Goal: Task Accomplishment & Management: Manage account settings

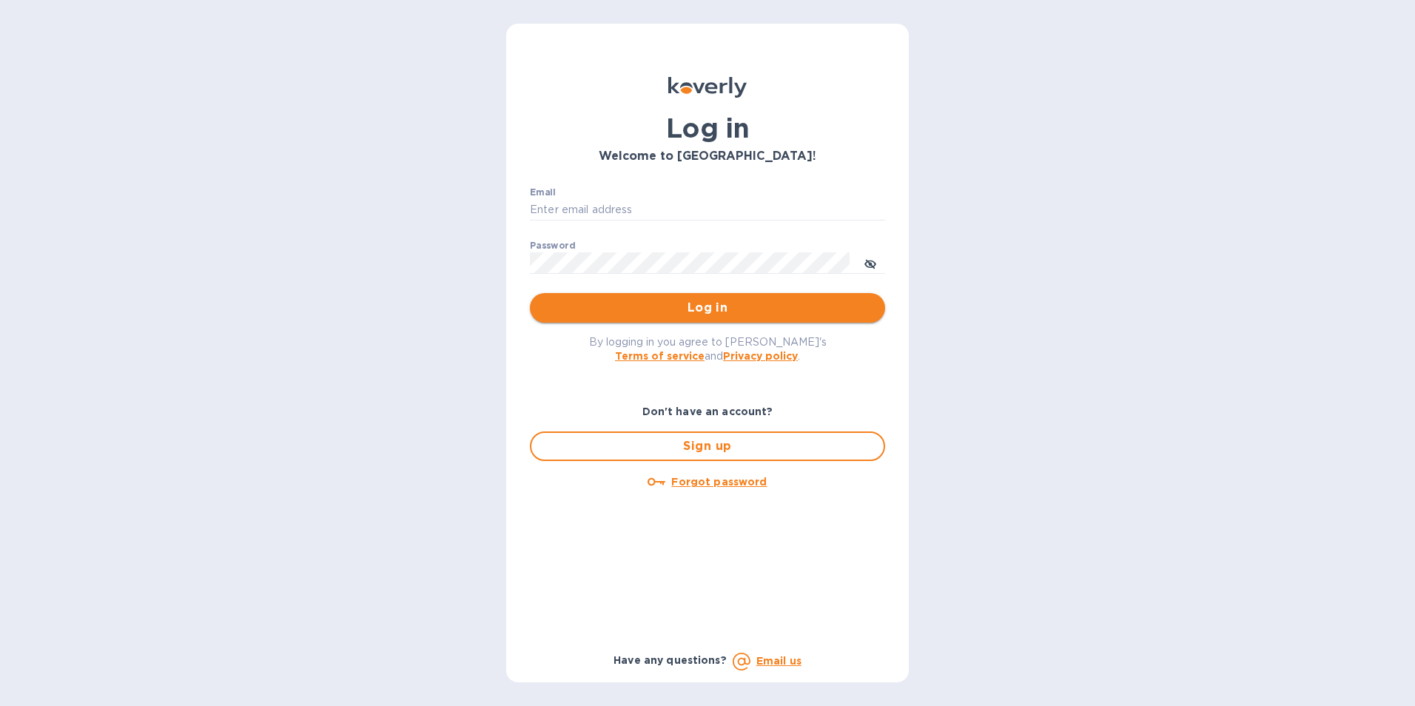
type input "ESEVERINO@VIANDERFOODS.COM"
click at [702, 309] on span "Log in" at bounding box center [708, 308] width 332 height 18
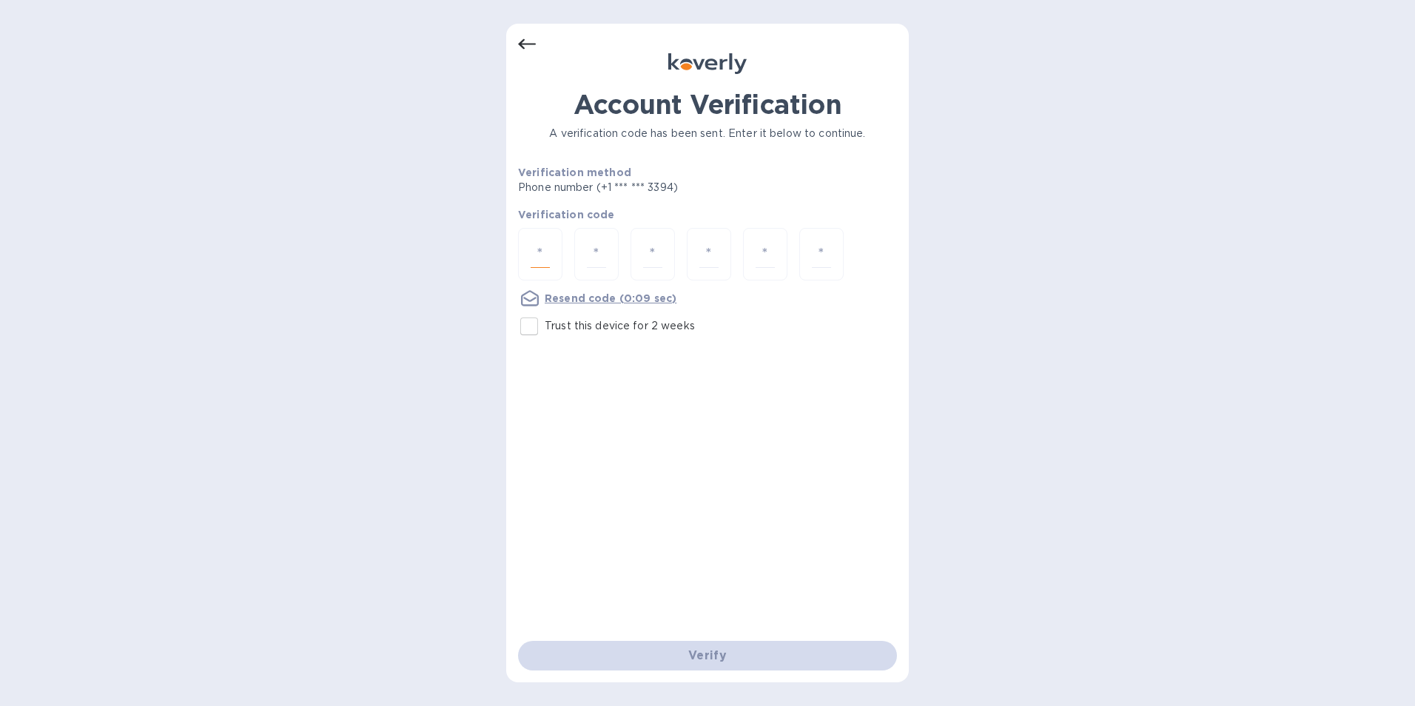
click at [549, 249] on input "number" at bounding box center [540, 254] width 19 height 27
type input "9"
type input "7"
type input "2"
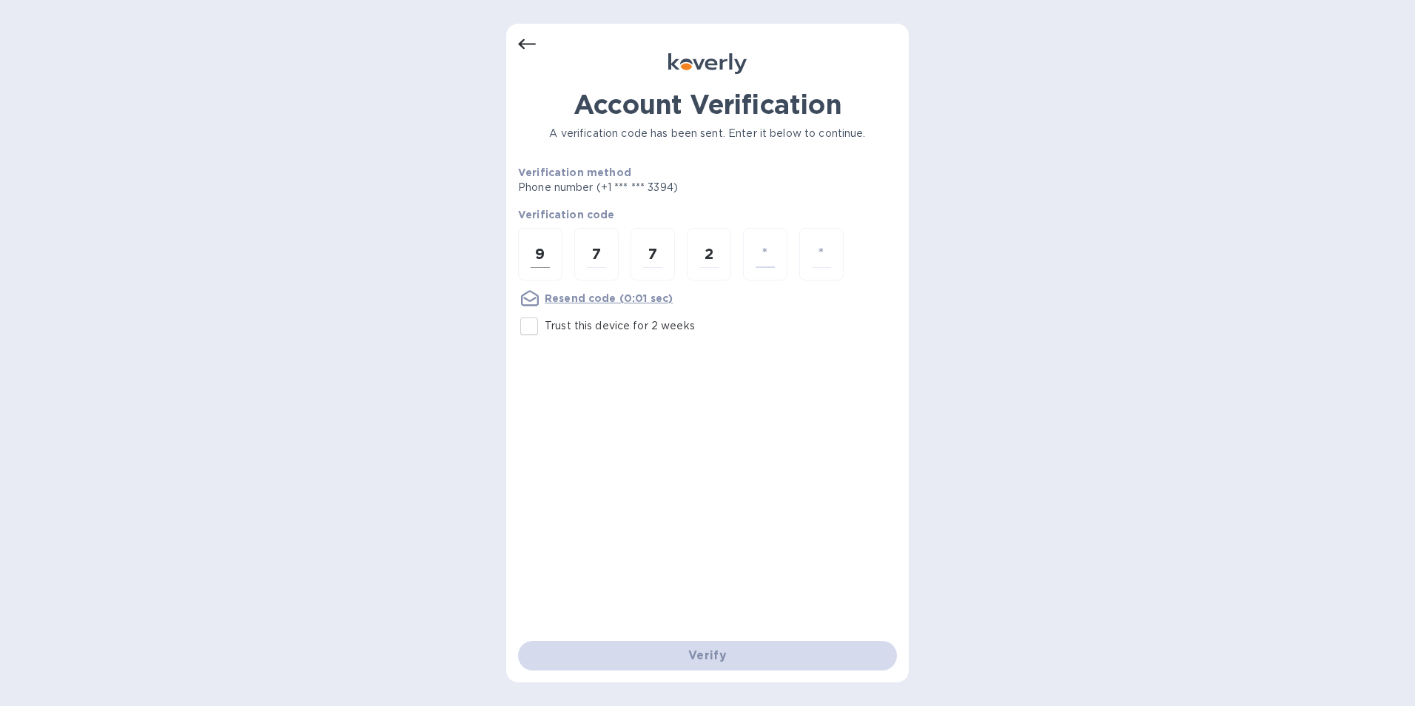
type input "1"
type input "5"
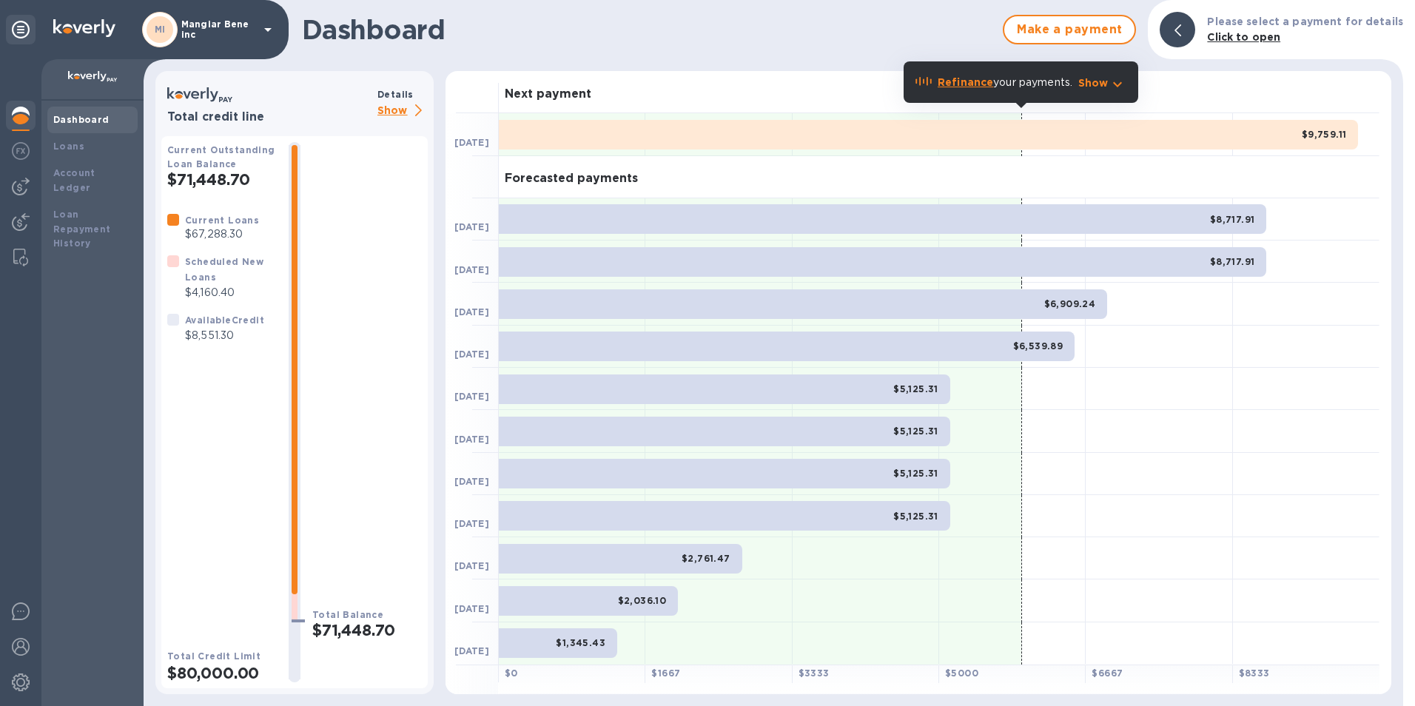
click at [269, 30] on icon at bounding box center [267, 30] width 7 height 4
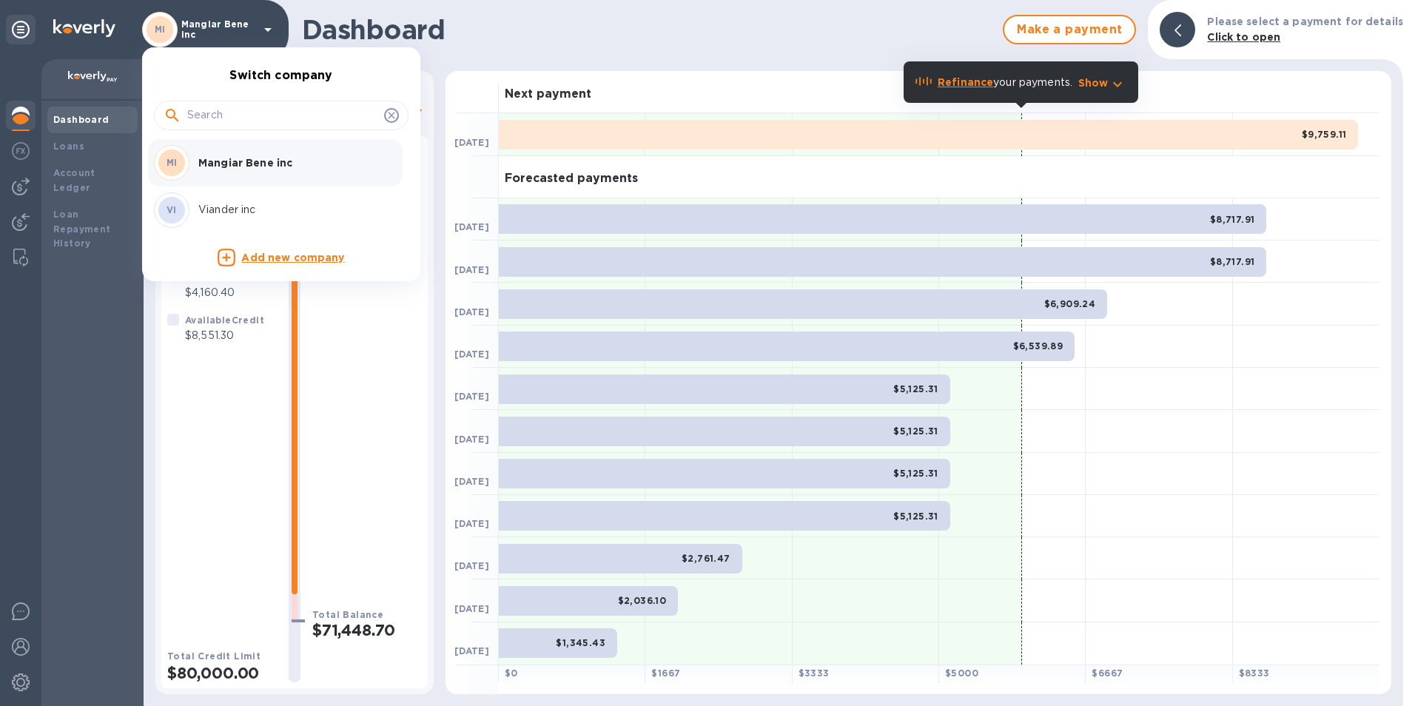
click at [209, 209] on p "Viander inc" at bounding box center [291, 210] width 187 height 16
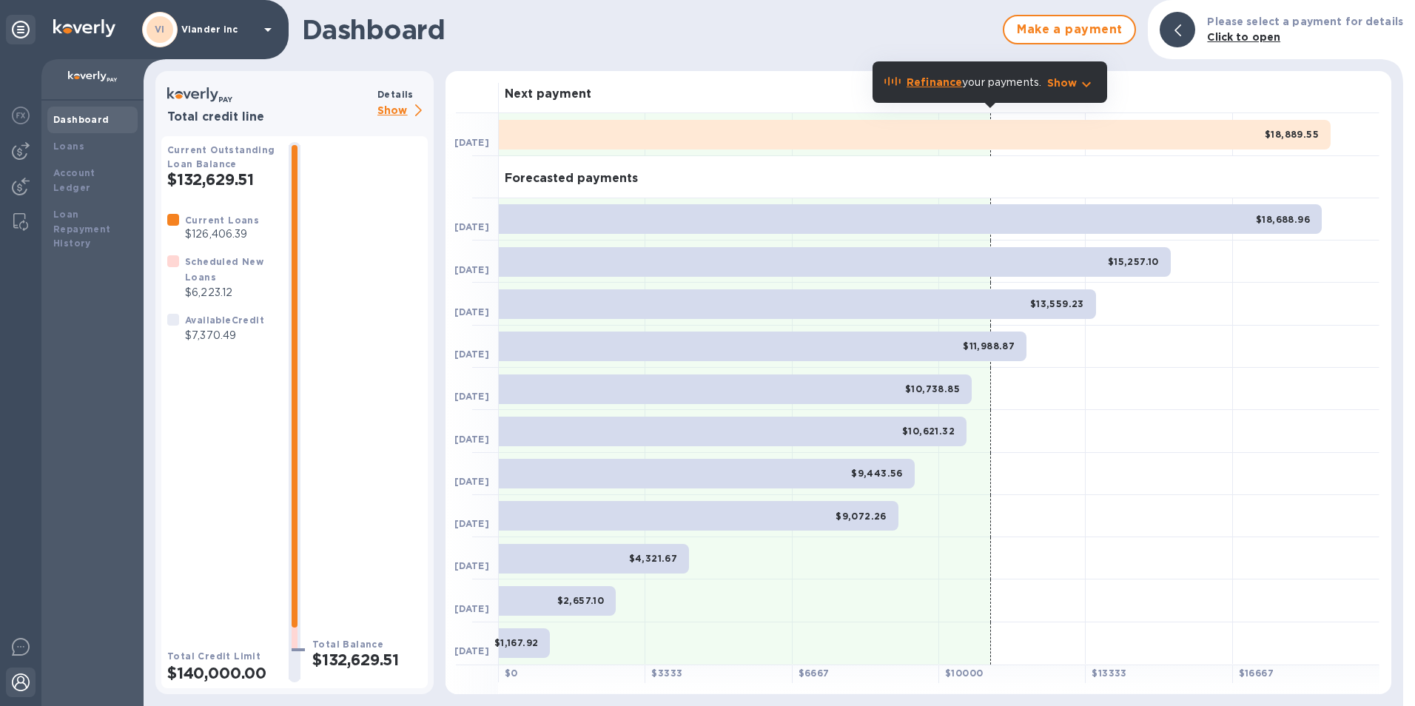
click at [19, 684] on img at bounding box center [21, 683] width 18 height 18
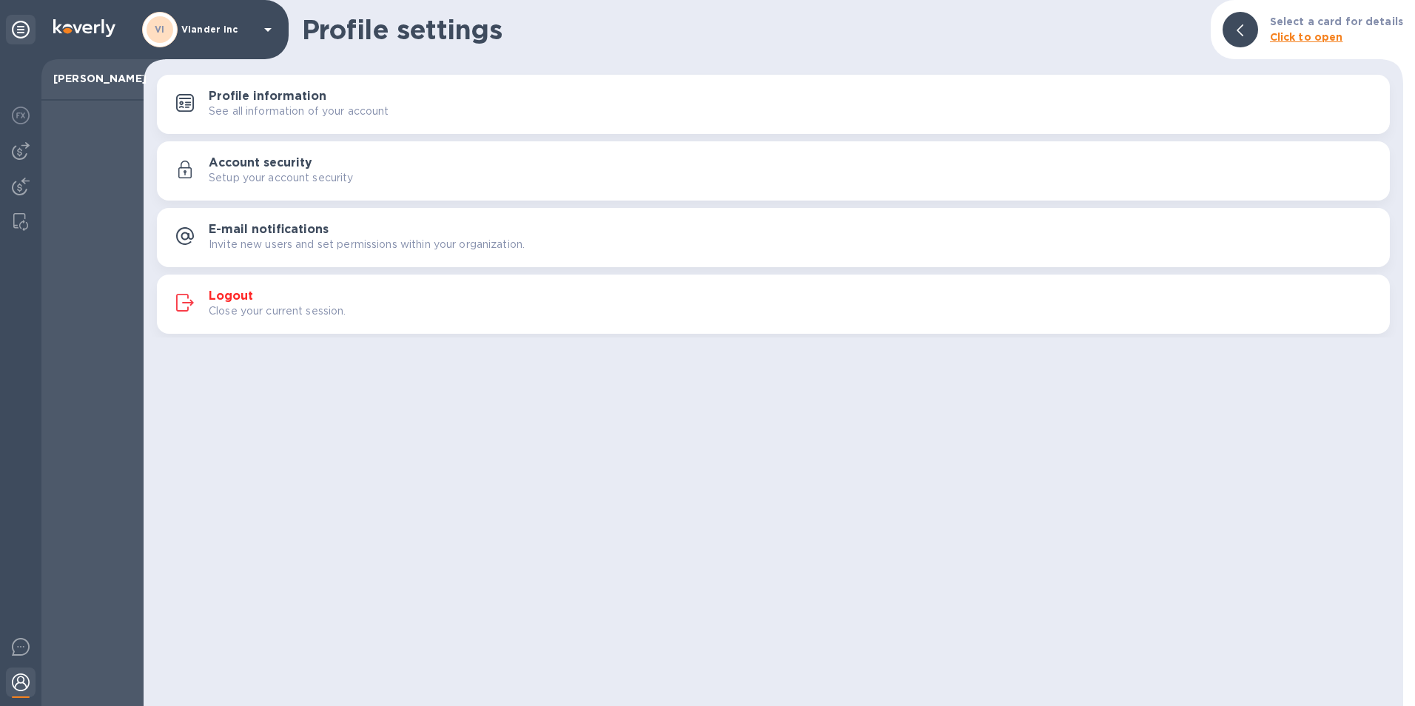
click at [84, 82] on p "[PERSON_NAME]" at bounding box center [92, 78] width 78 height 15
click at [21, 33] on icon at bounding box center [21, 30] width 18 height 18
click at [18, 29] on icon at bounding box center [21, 30] width 18 height 18
click at [266, 24] on icon at bounding box center [268, 30] width 18 height 18
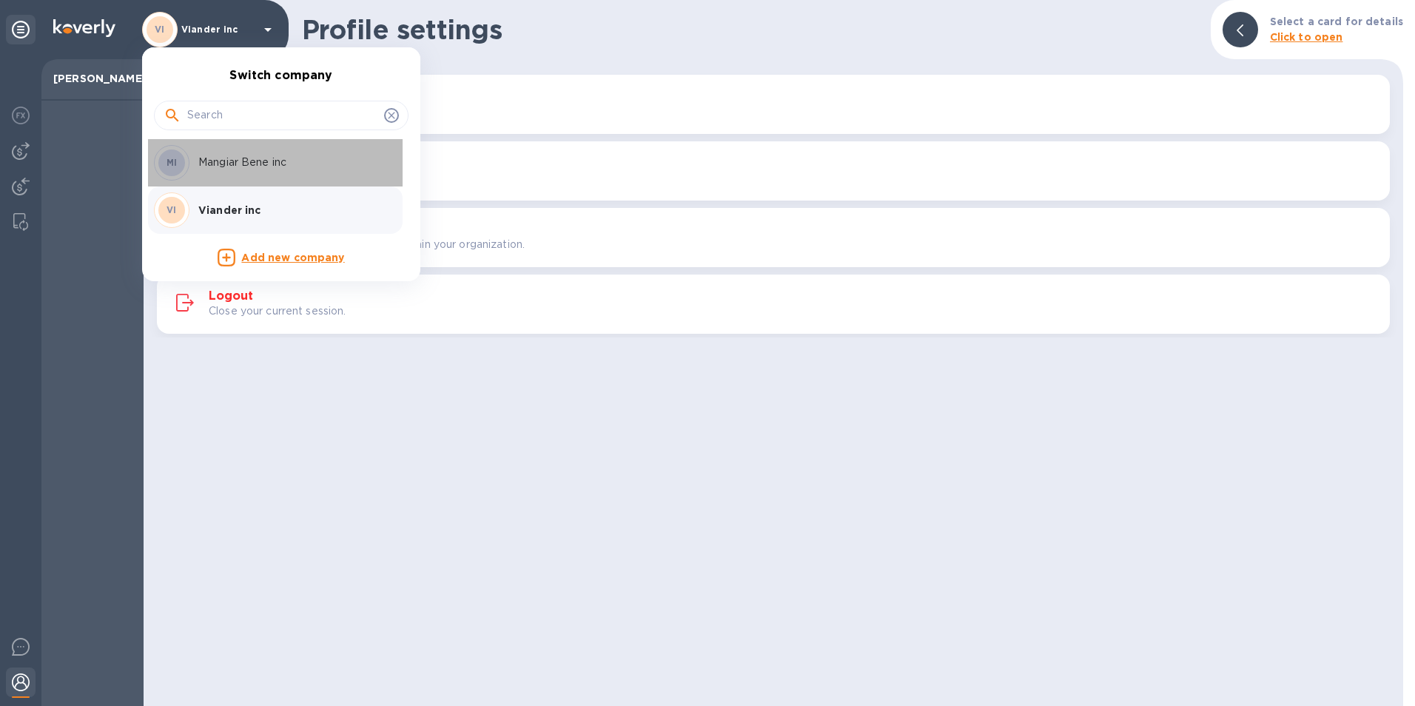
click at [244, 161] on p "Mangiar Bene inc" at bounding box center [291, 163] width 187 height 16
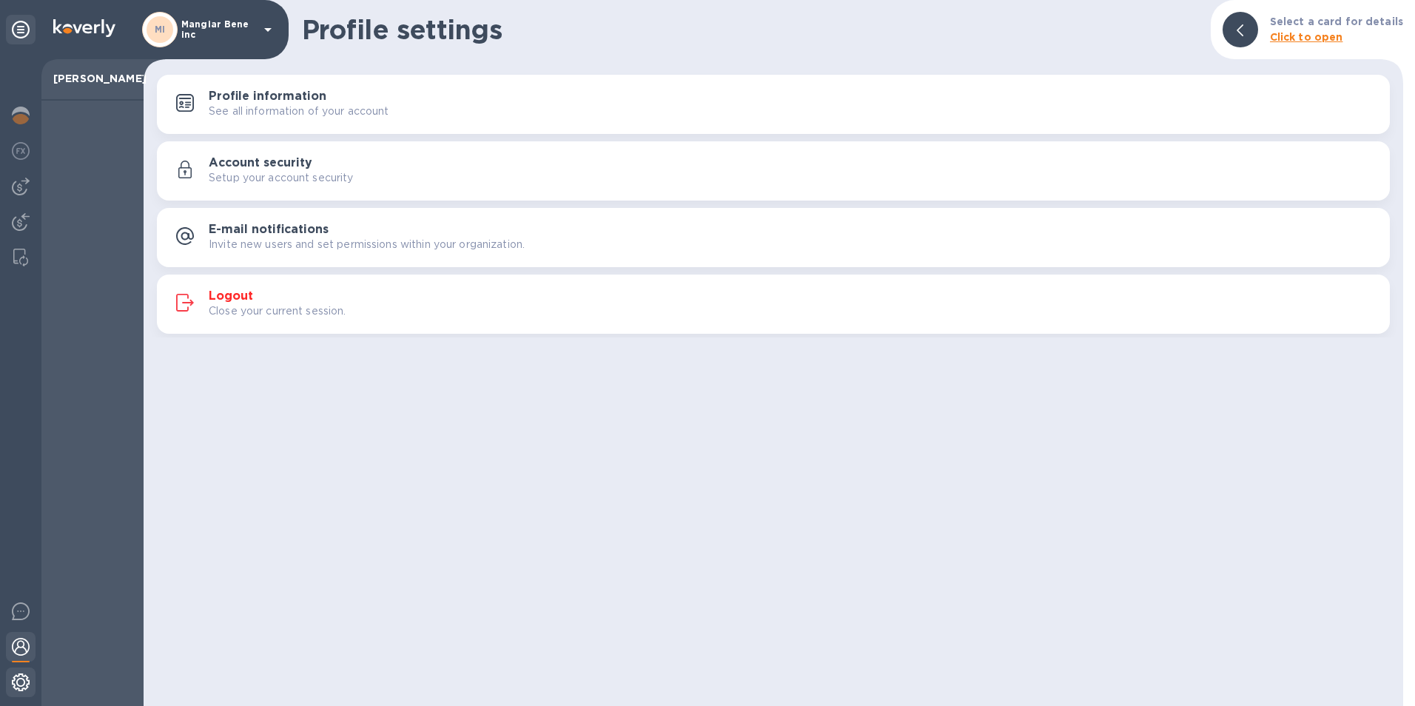
click at [18, 680] on img at bounding box center [21, 683] width 18 height 18
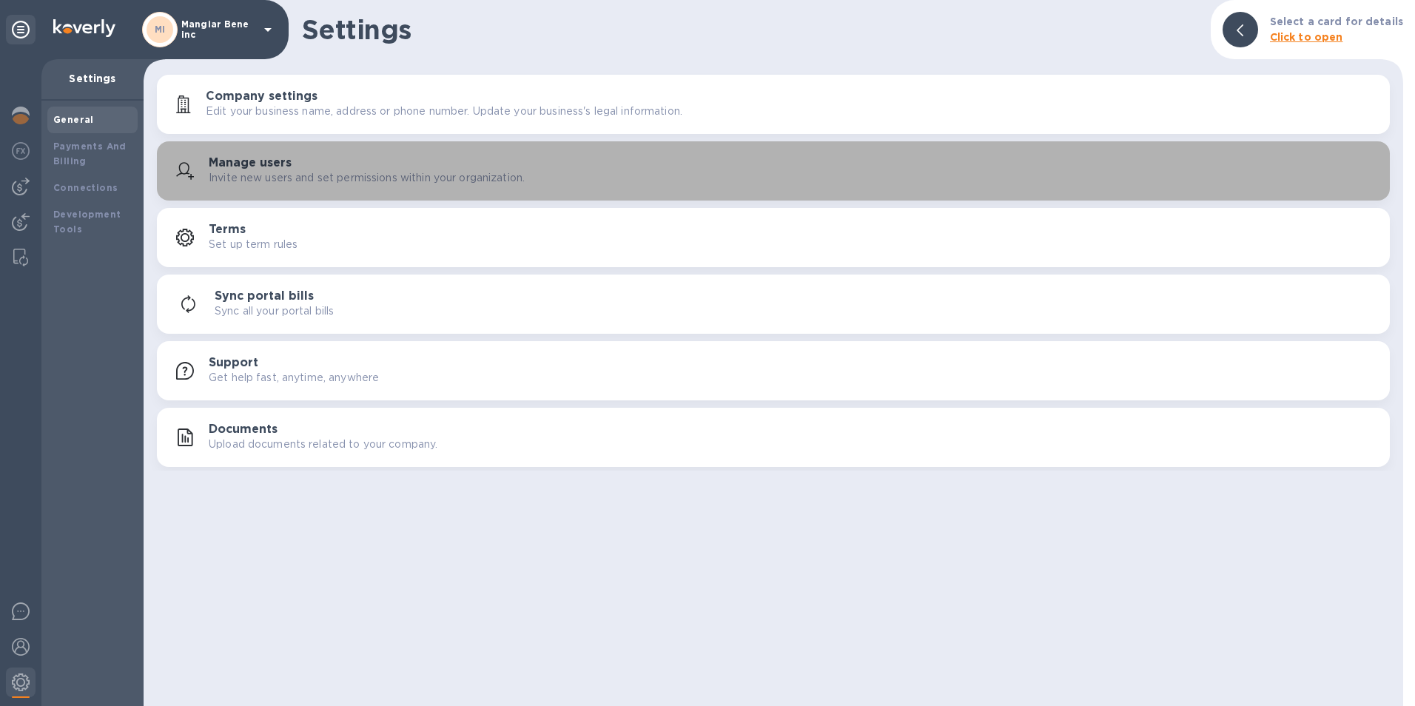
click at [260, 168] on h3 "Manage users" at bounding box center [250, 163] width 83 height 14
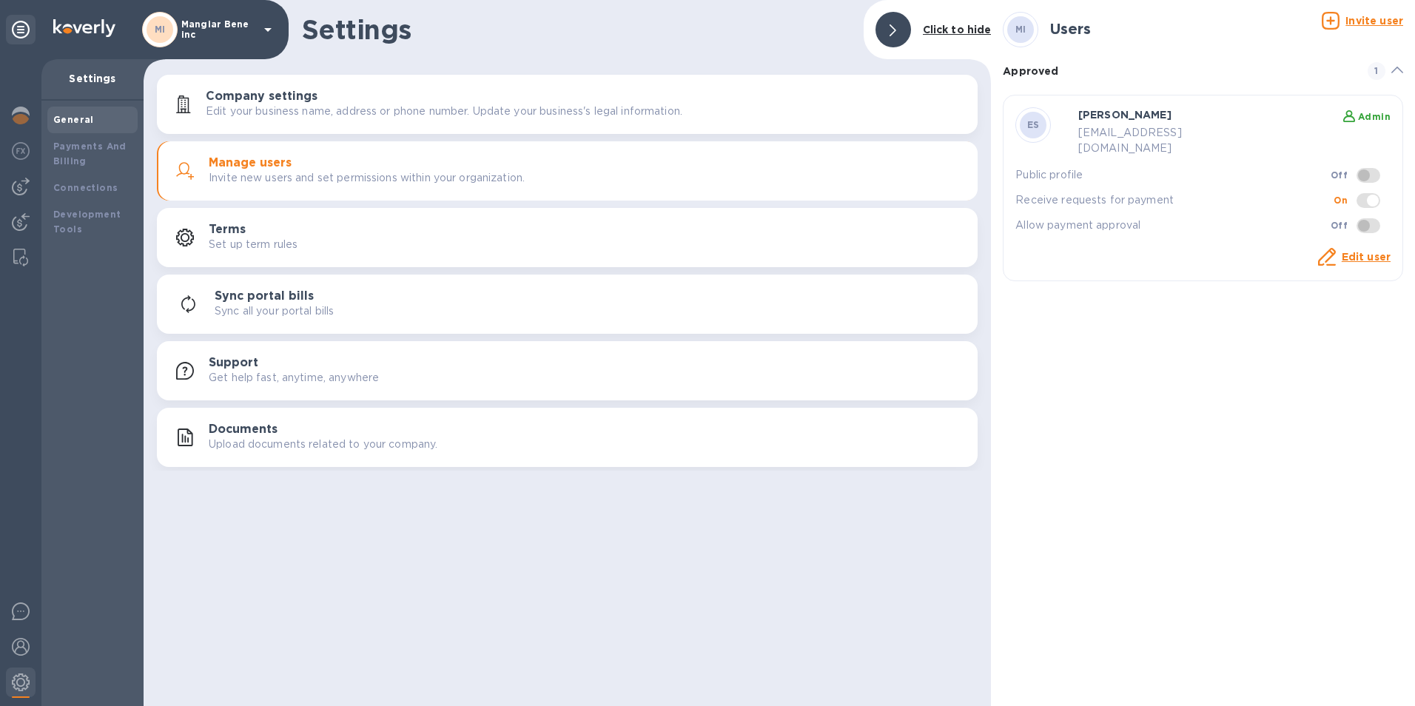
click at [1372, 25] on u "Invite user" at bounding box center [1375, 21] width 58 height 12
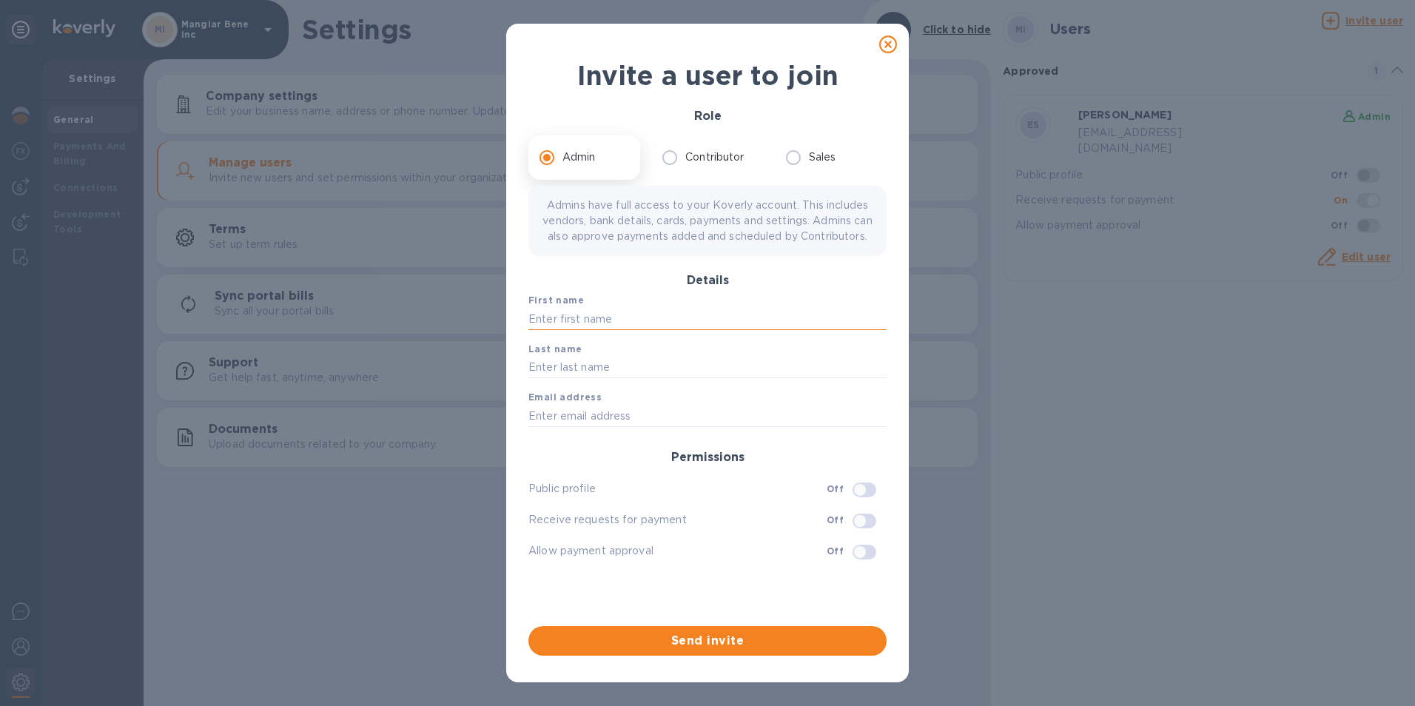
click at [544, 330] on input "text" at bounding box center [708, 319] width 358 height 22
type input "concetto"
click at [554, 379] on input "text" at bounding box center [708, 368] width 358 height 22
type input "auditore"
click at [537, 427] on input "text" at bounding box center [708, 416] width 358 height 22
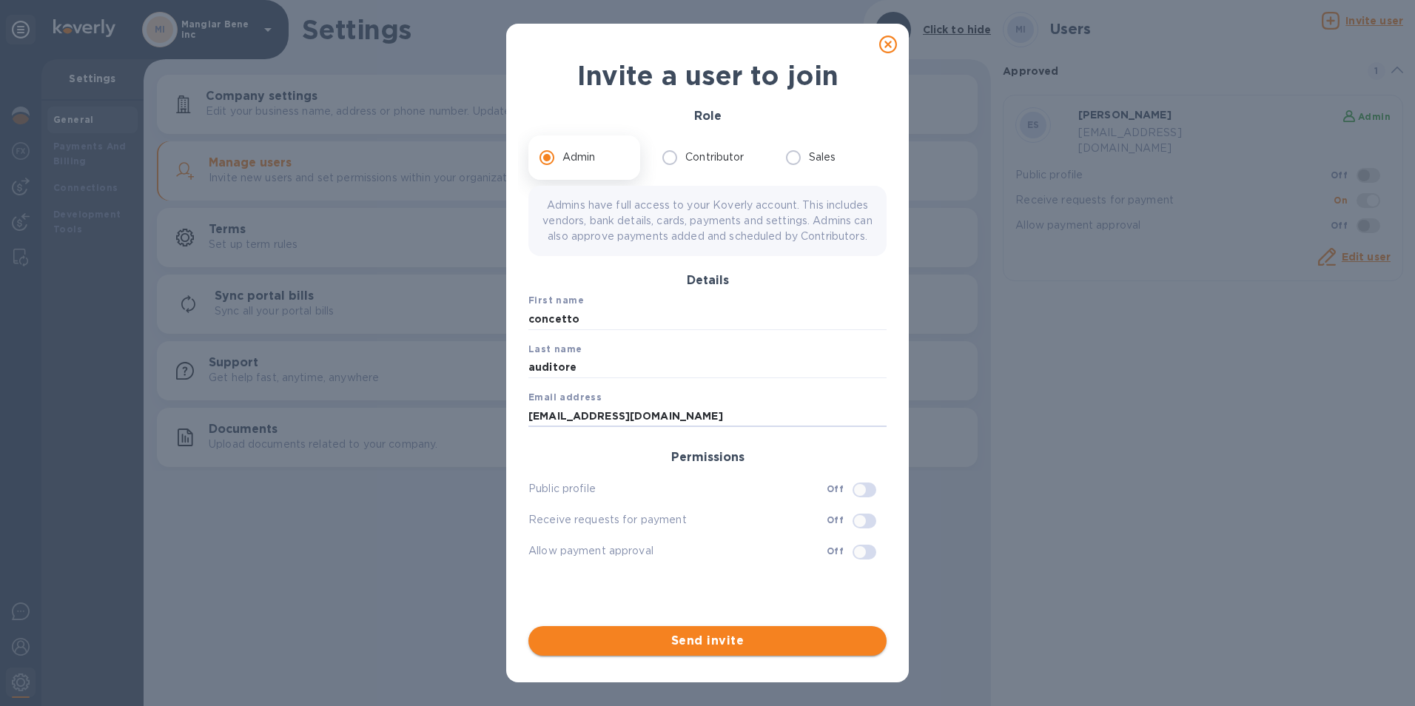
type input "[EMAIL_ADDRESS][DOMAIN_NAME]"
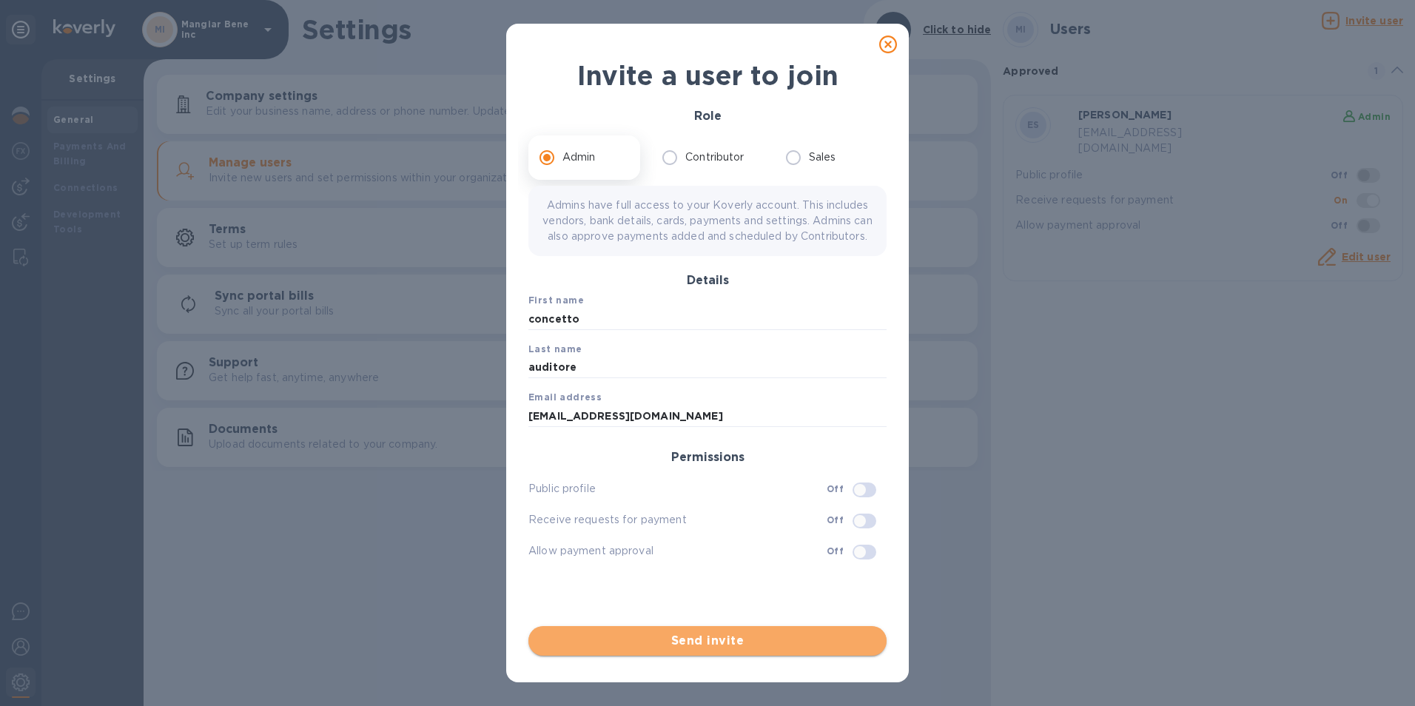
click at [708, 642] on span "Send invite" at bounding box center [707, 641] width 335 height 18
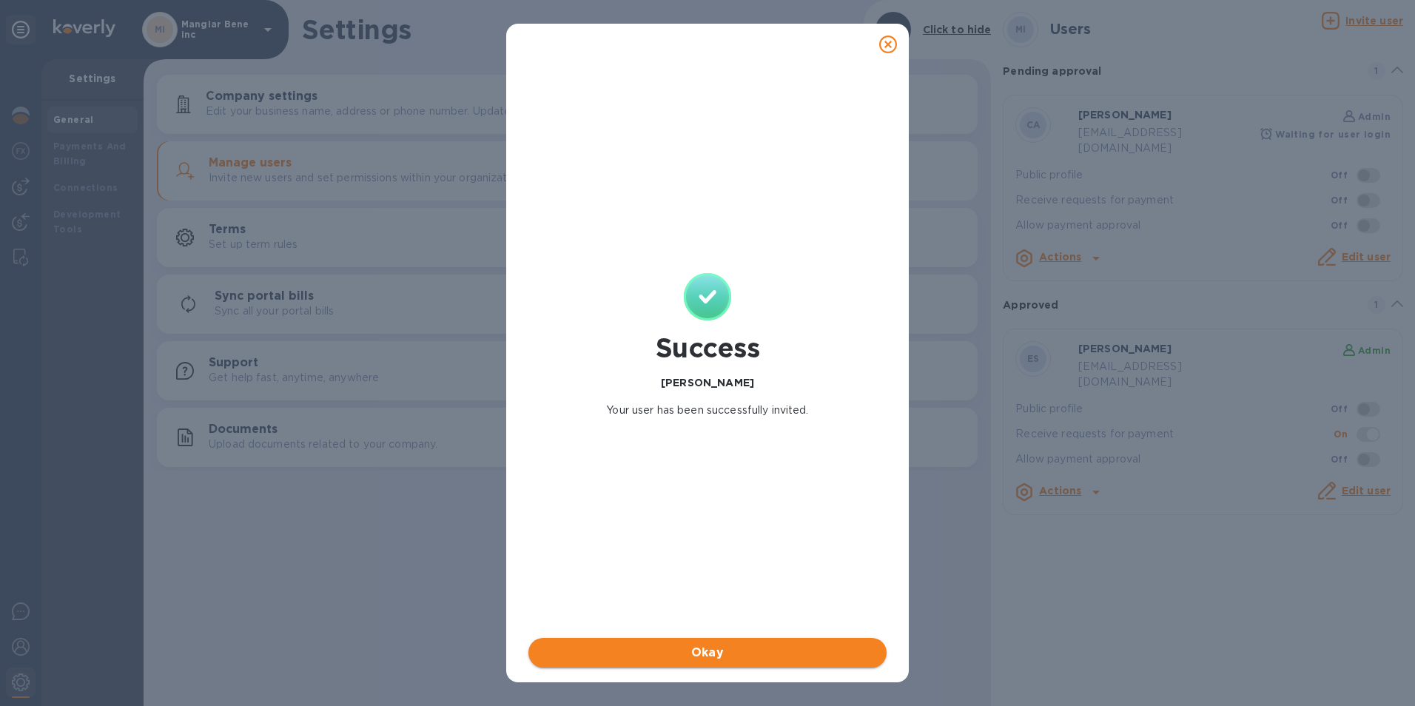
click at [717, 649] on span "Okay" at bounding box center [707, 653] width 335 height 18
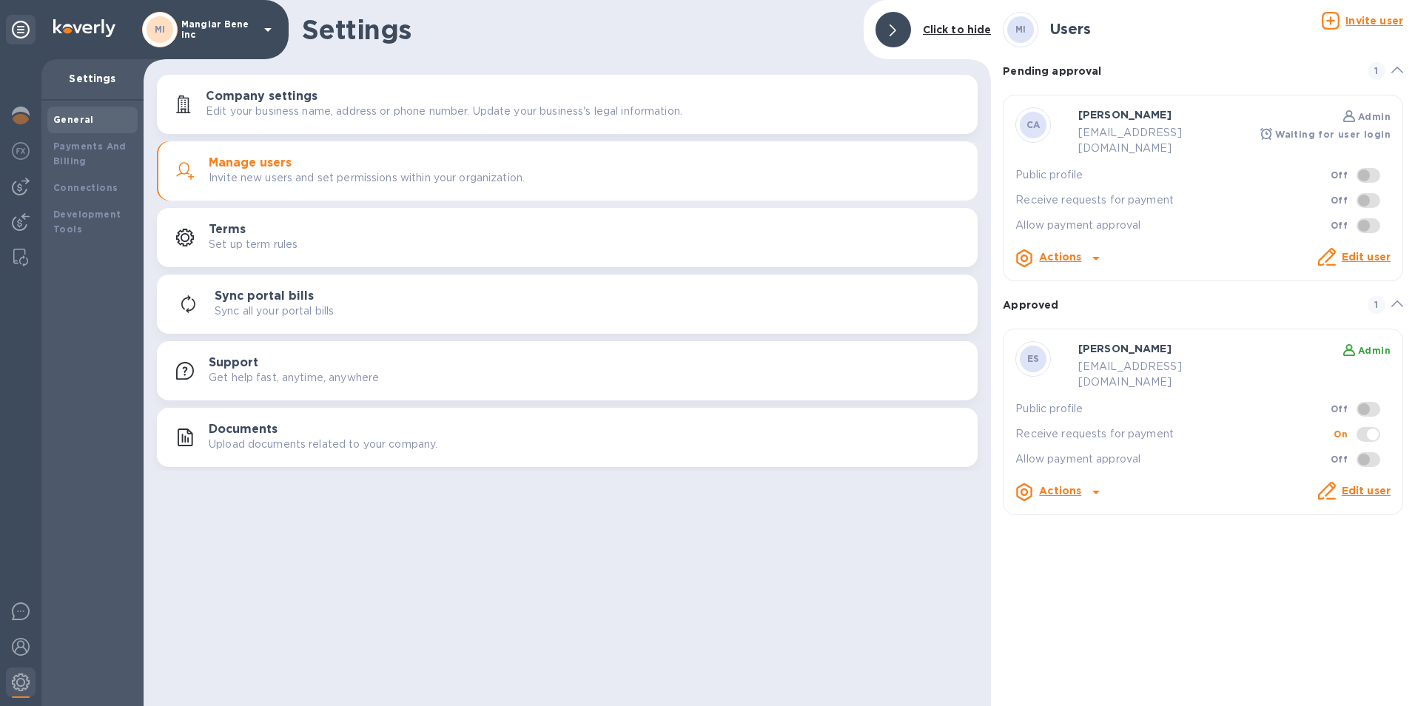
click at [1371, 251] on link "Edit user" at bounding box center [1366, 257] width 49 height 12
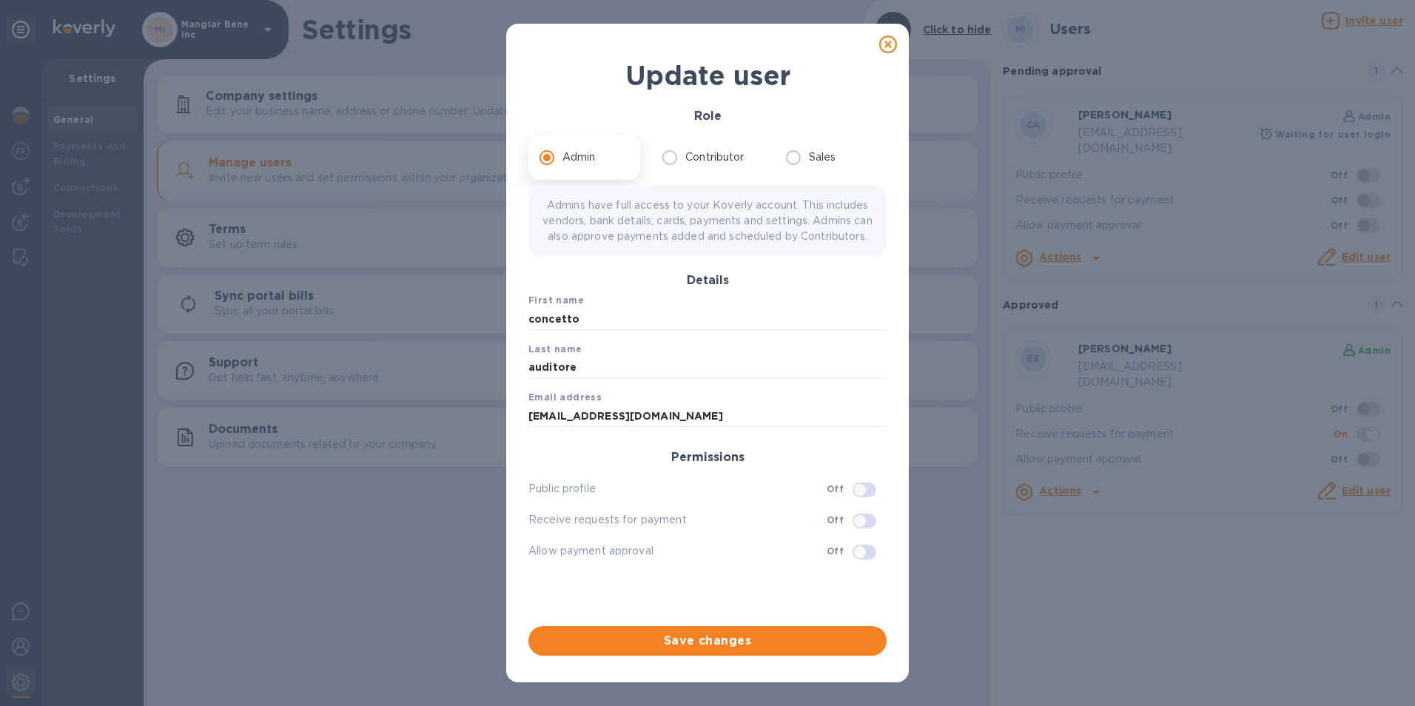
click at [886, 44] on icon at bounding box center [888, 45] width 18 height 18
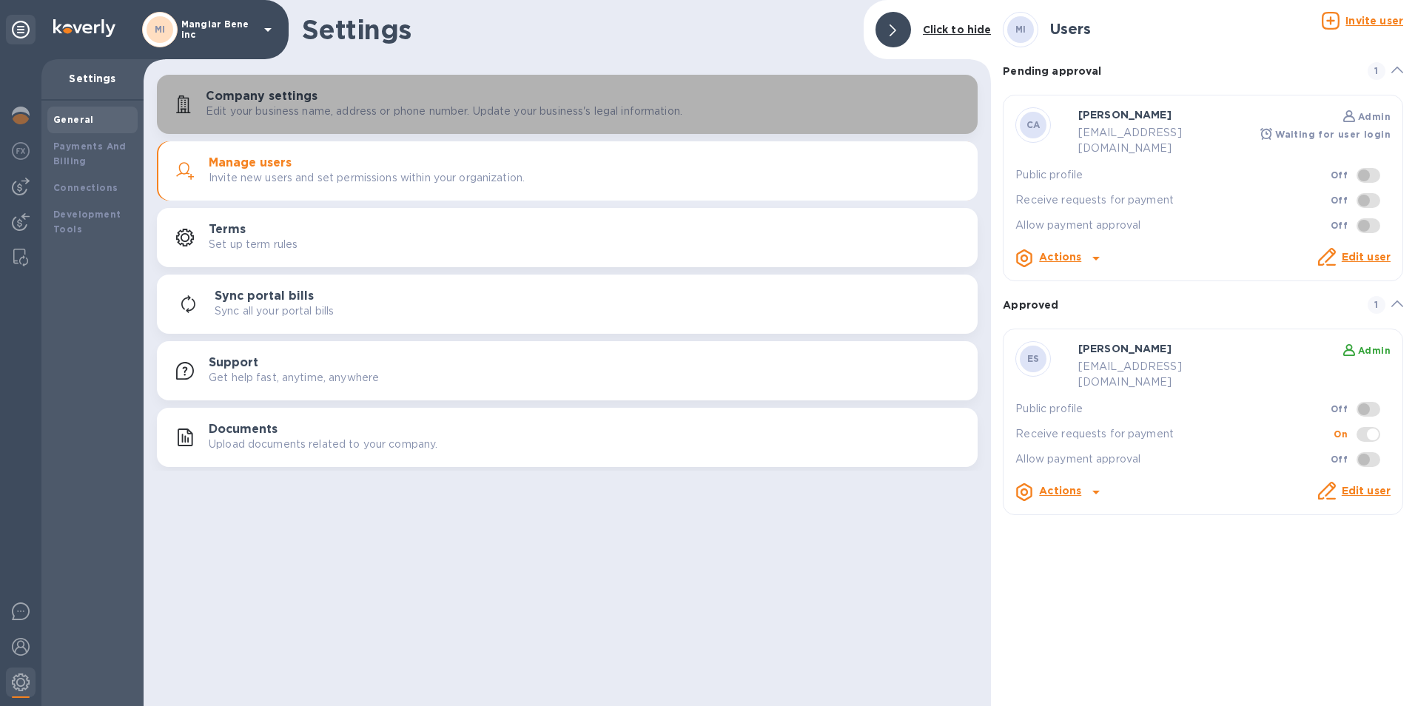
click at [354, 110] on p "Edit your business name, address or phone number. Update your business's legal …" at bounding box center [444, 112] width 477 height 16
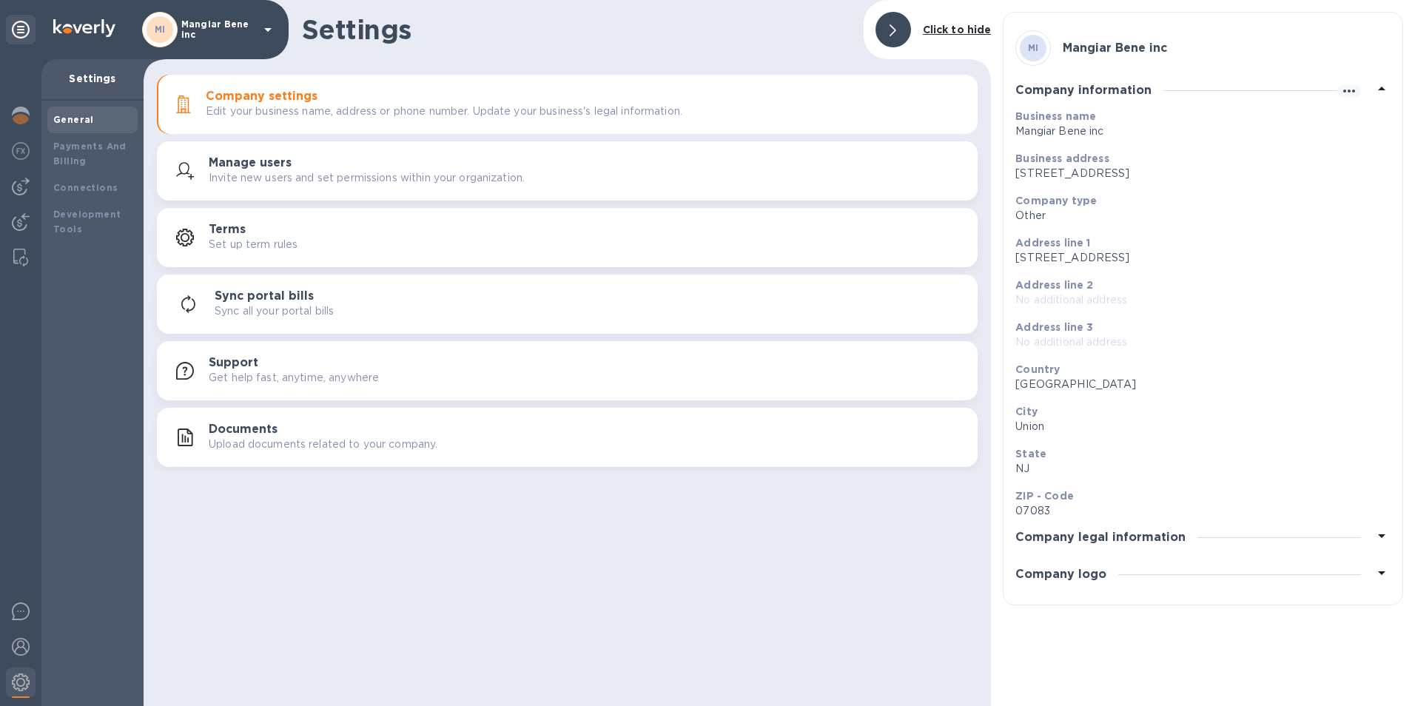
click at [269, 26] on icon at bounding box center [268, 30] width 18 height 18
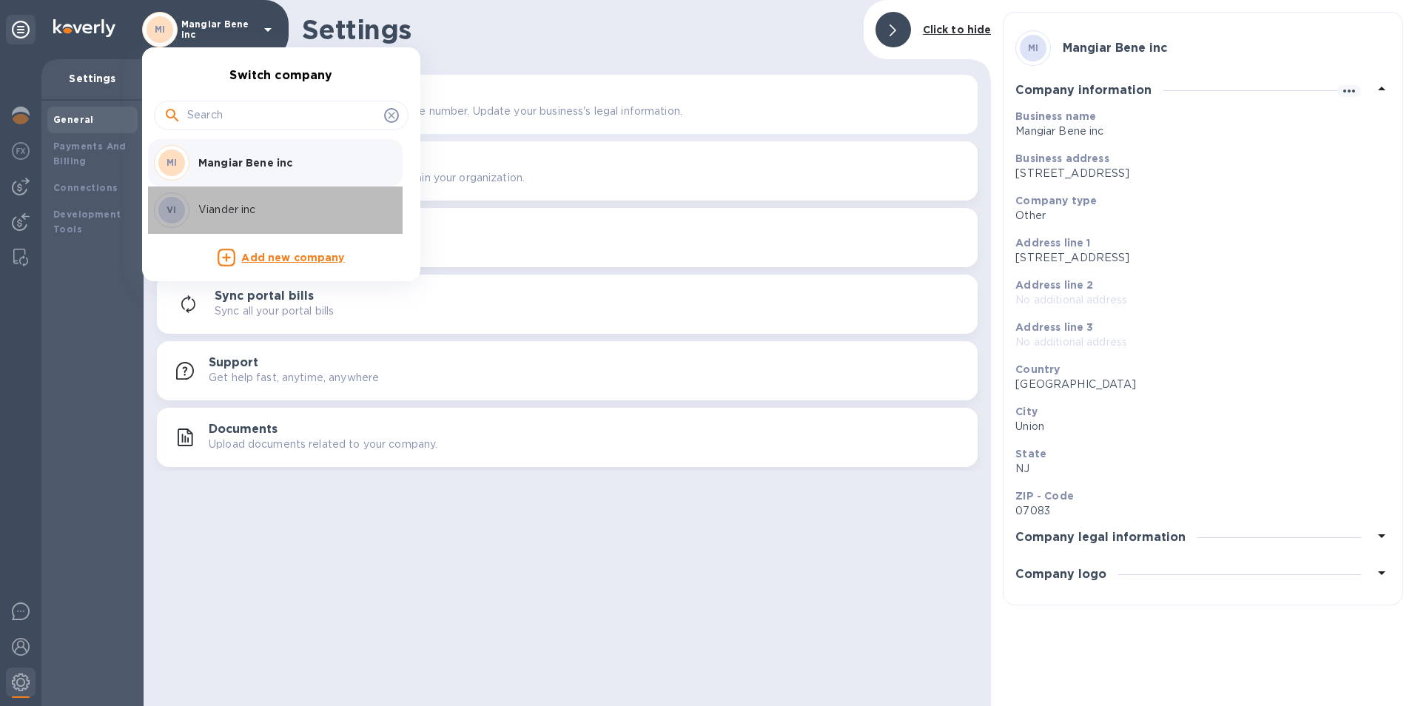
click at [221, 209] on p "Viander inc" at bounding box center [291, 210] width 187 height 16
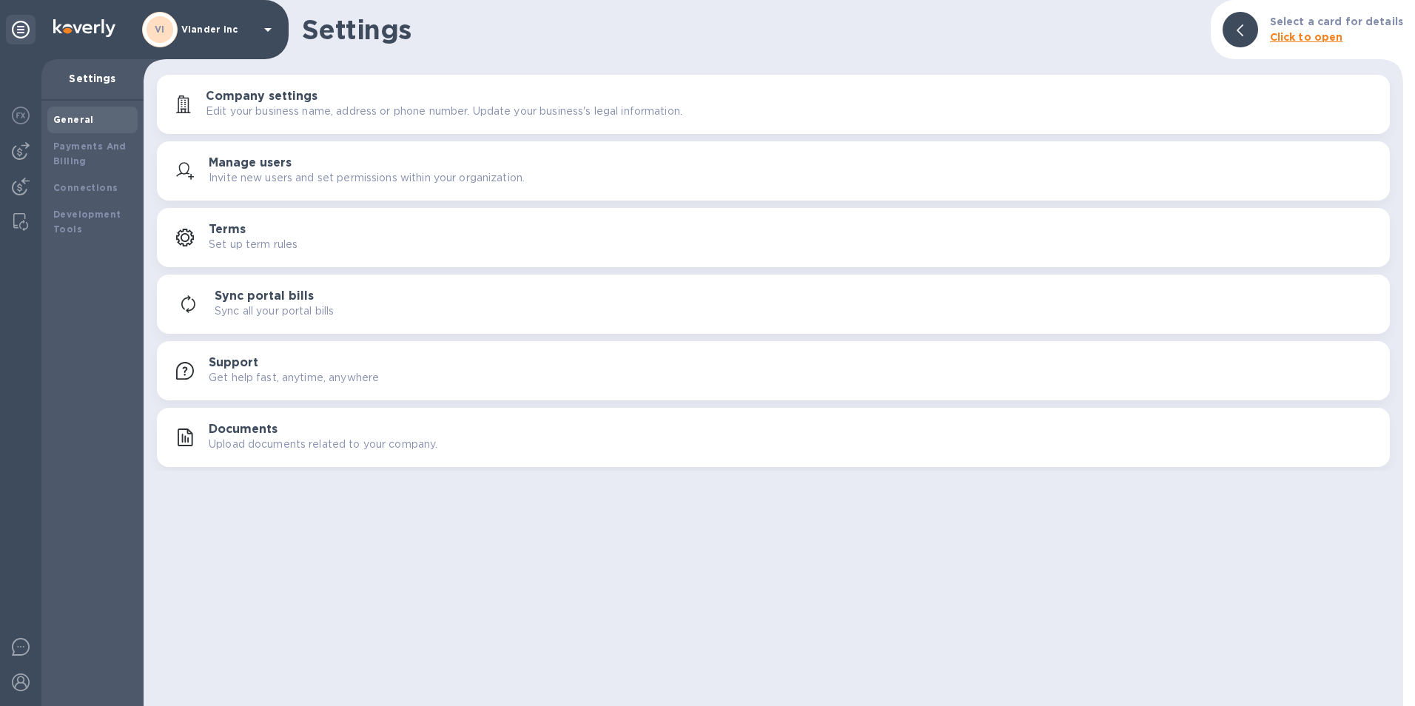
click at [291, 184] on p "Invite new users and set permissions within your organization." at bounding box center [367, 178] width 316 height 16
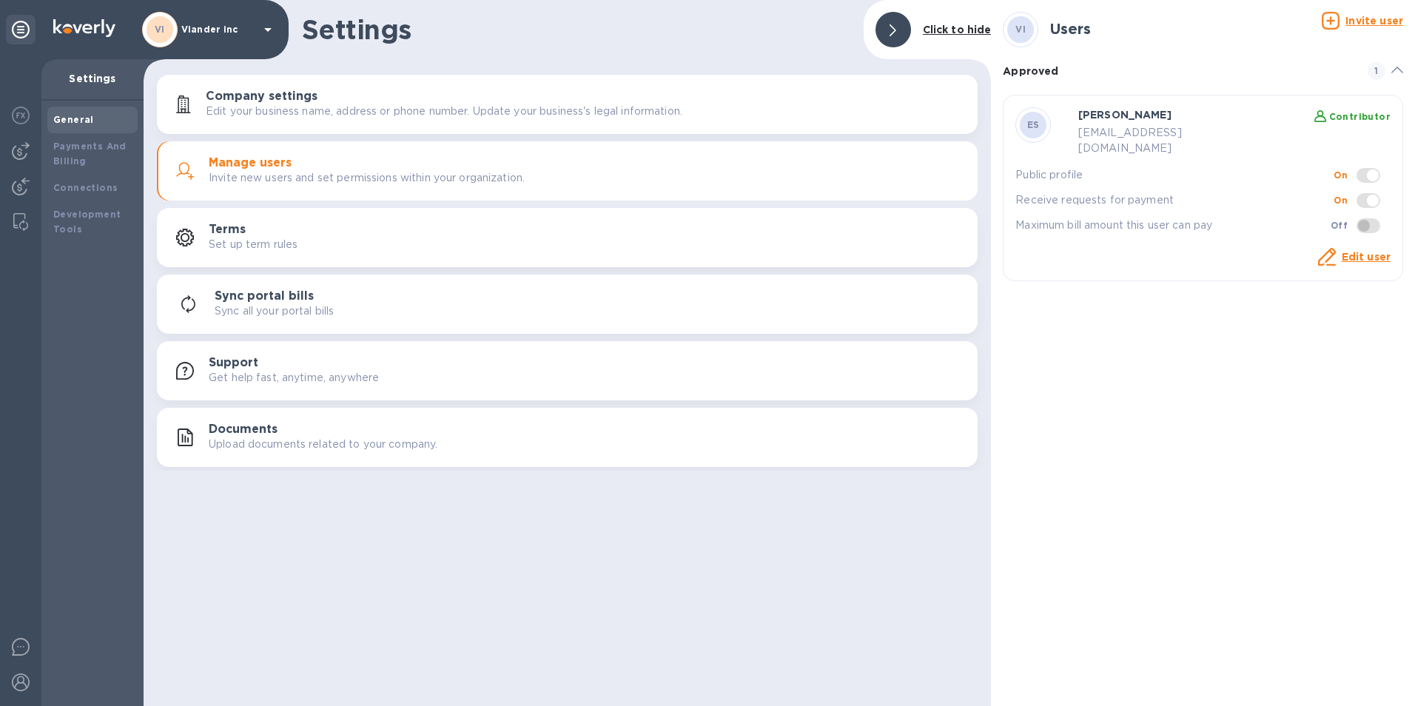
click at [1368, 19] on u "Invite user" at bounding box center [1375, 21] width 58 height 12
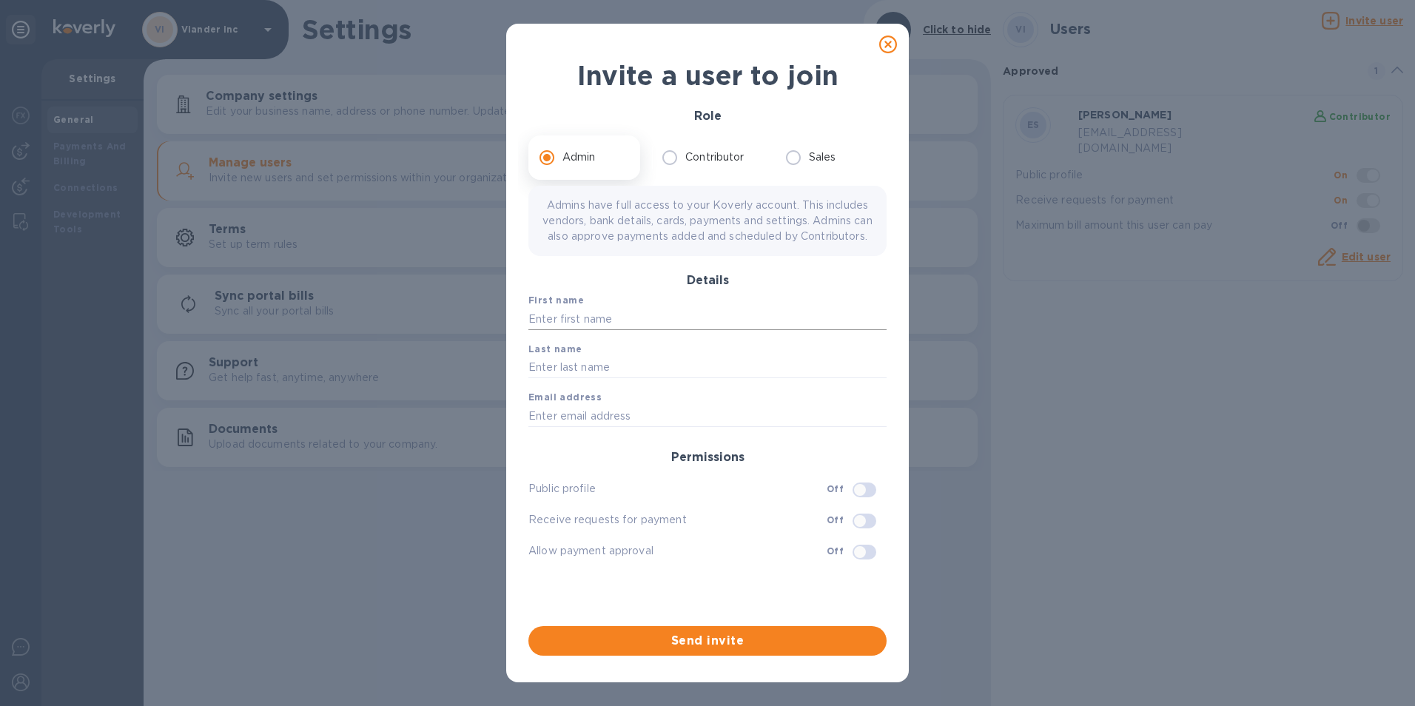
click at [581, 330] on input "text" at bounding box center [708, 319] width 358 height 22
type input "concetto"
click at [541, 379] on input "text" at bounding box center [708, 368] width 358 height 22
click at [537, 378] on input "text" at bounding box center [708, 368] width 358 height 22
type input "auditore"
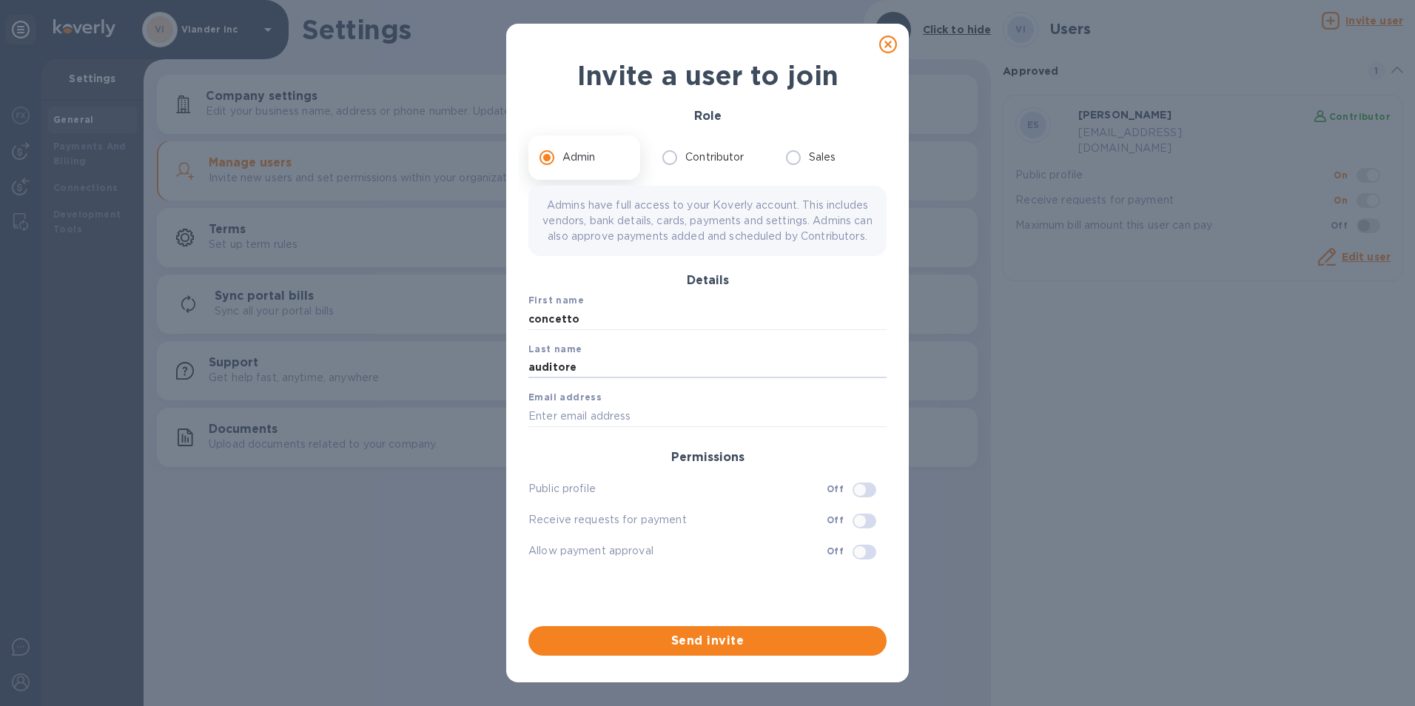
type input "[EMAIL_ADDRESS][DOMAIN_NAME]"
click at [862, 503] on input "checkbox" at bounding box center [860, 489] width 76 height 25
checkbox input "true"
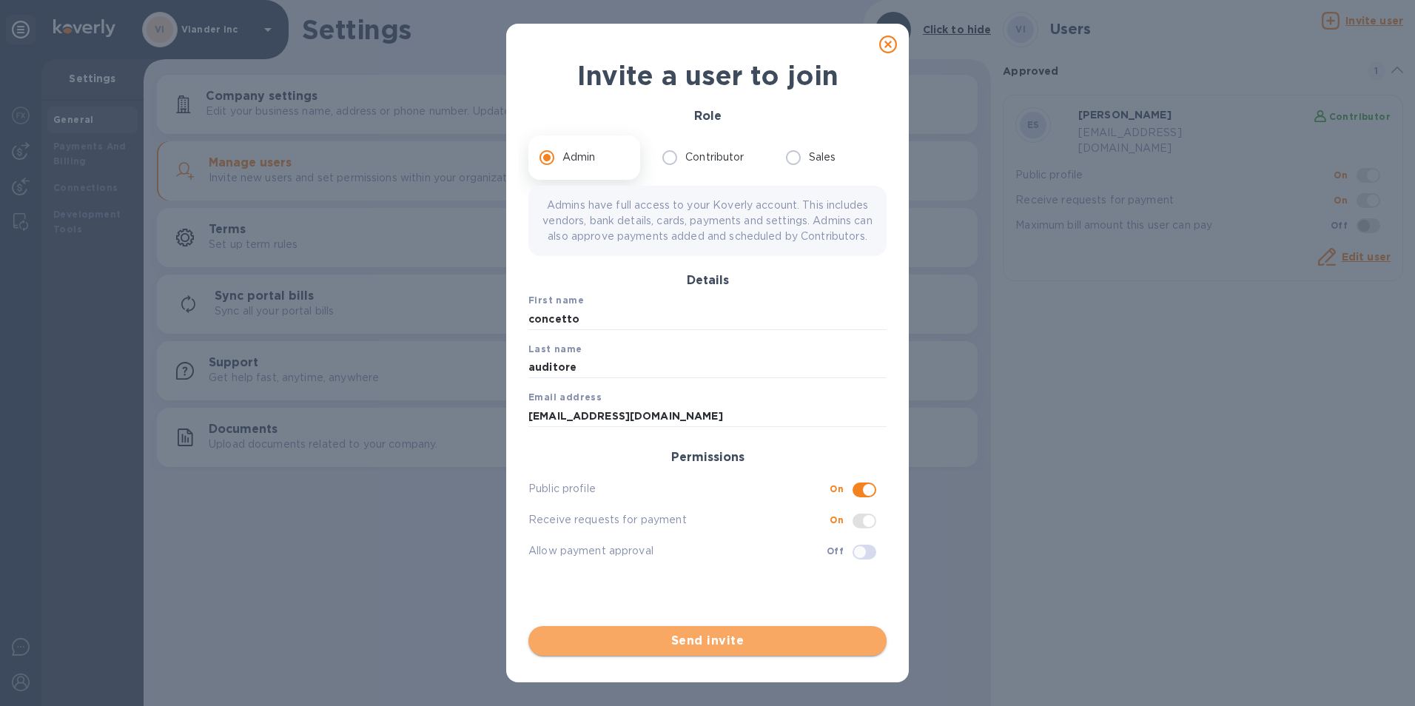
click at [726, 644] on span "Send invite" at bounding box center [707, 641] width 335 height 18
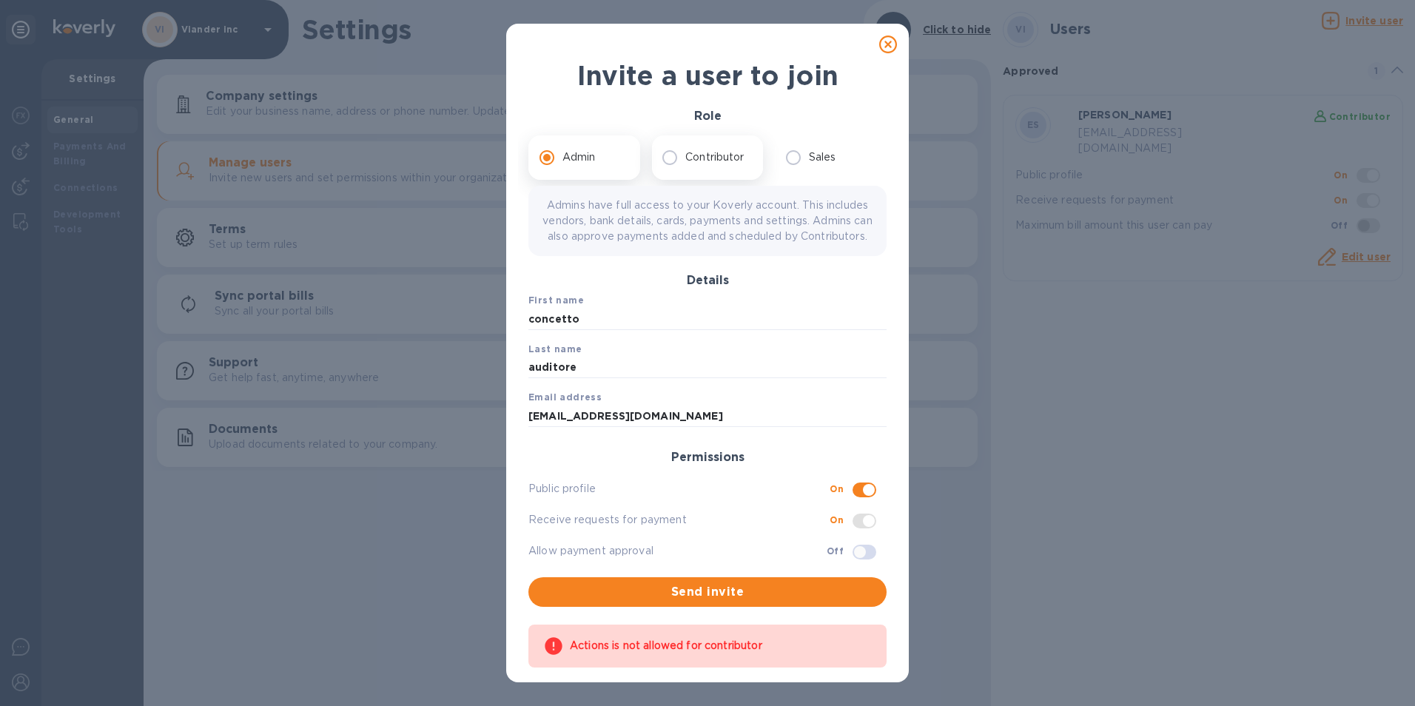
click at [669, 158] on input "Contributor" at bounding box center [669, 157] width 31 height 31
radio input "true"
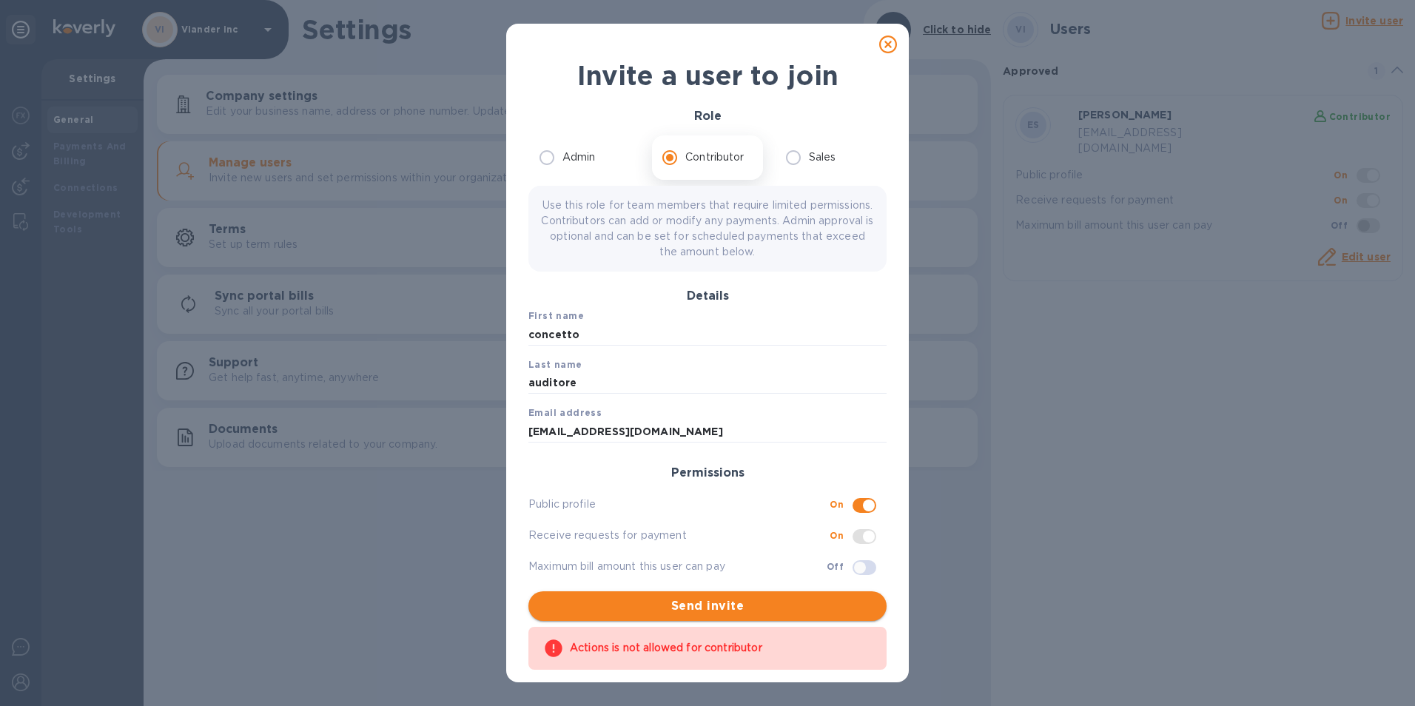
click at [716, 609] on span "Send invite" at bounding box center [707, 606] width 335 height 18
click at [543, 163] on input "Admin" at bounding box center [547, 157] width 31 height 31
radio input "true"
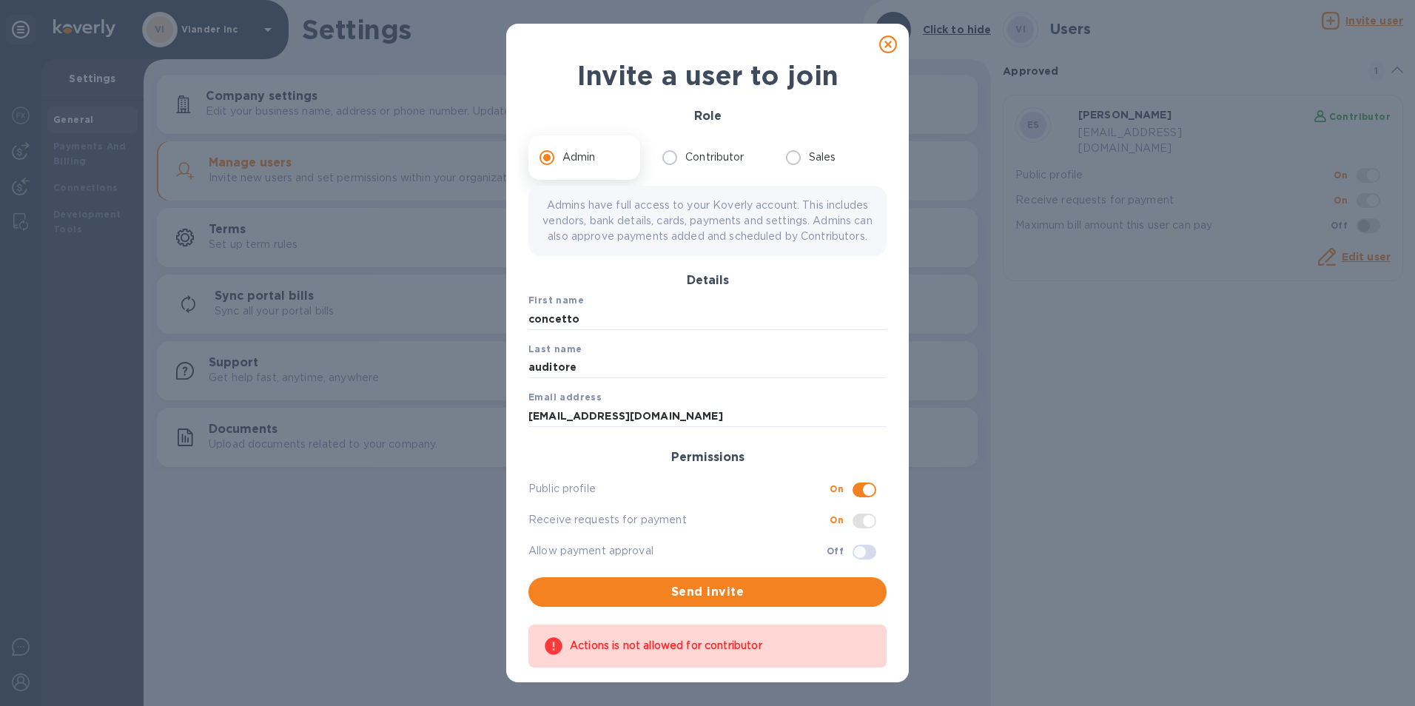
click at [886, 44] on icon at bounding box center [888, 45] width 18 height 18
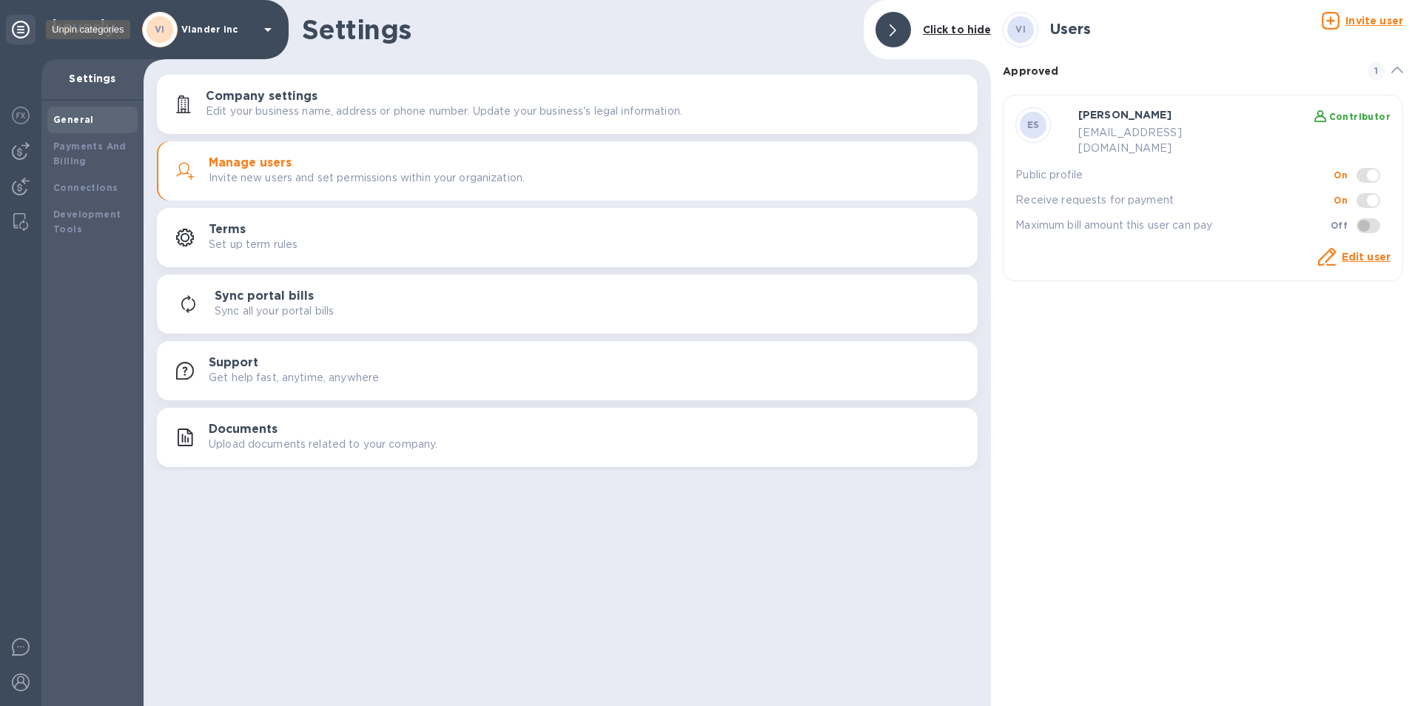
click at [21, 29] on icon at bounding box center [21, 30] width 18 height 18
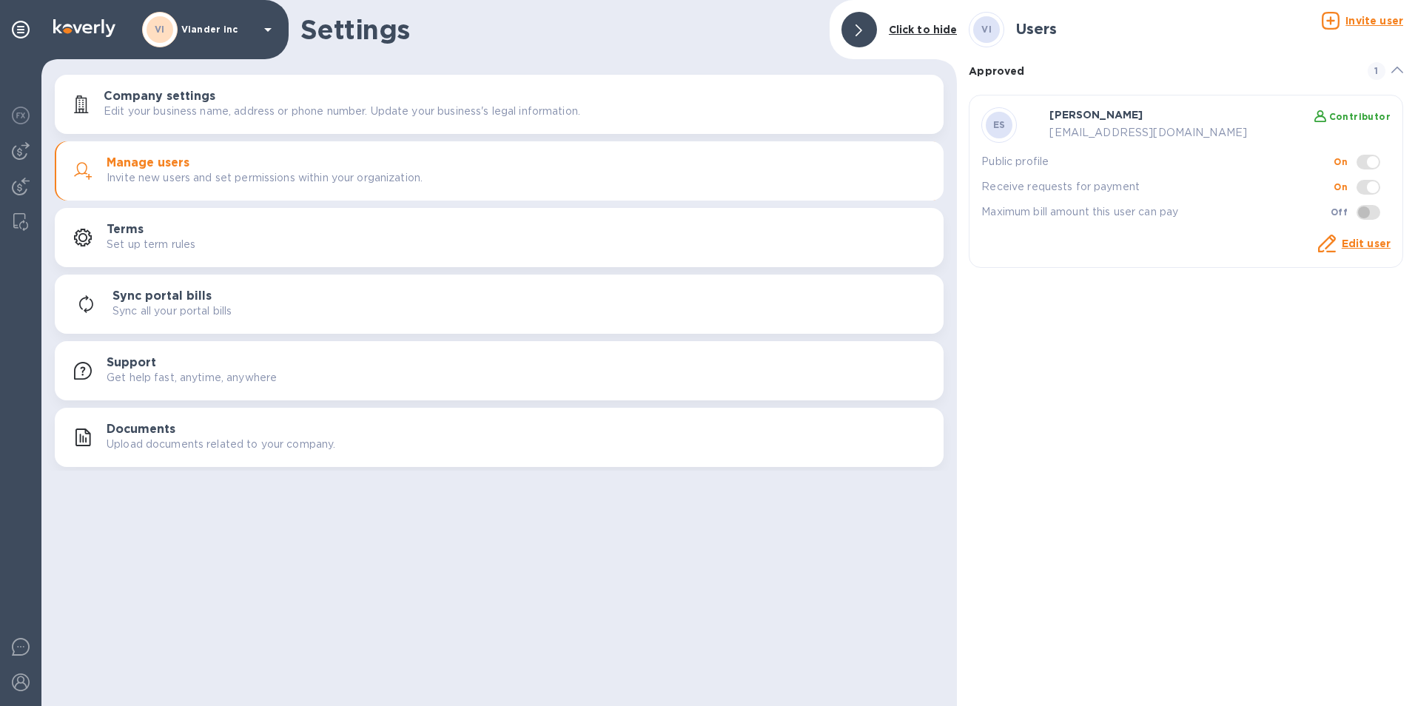
click at [269, 29] on icon at bounding box center [267, 30] width 7 height 4
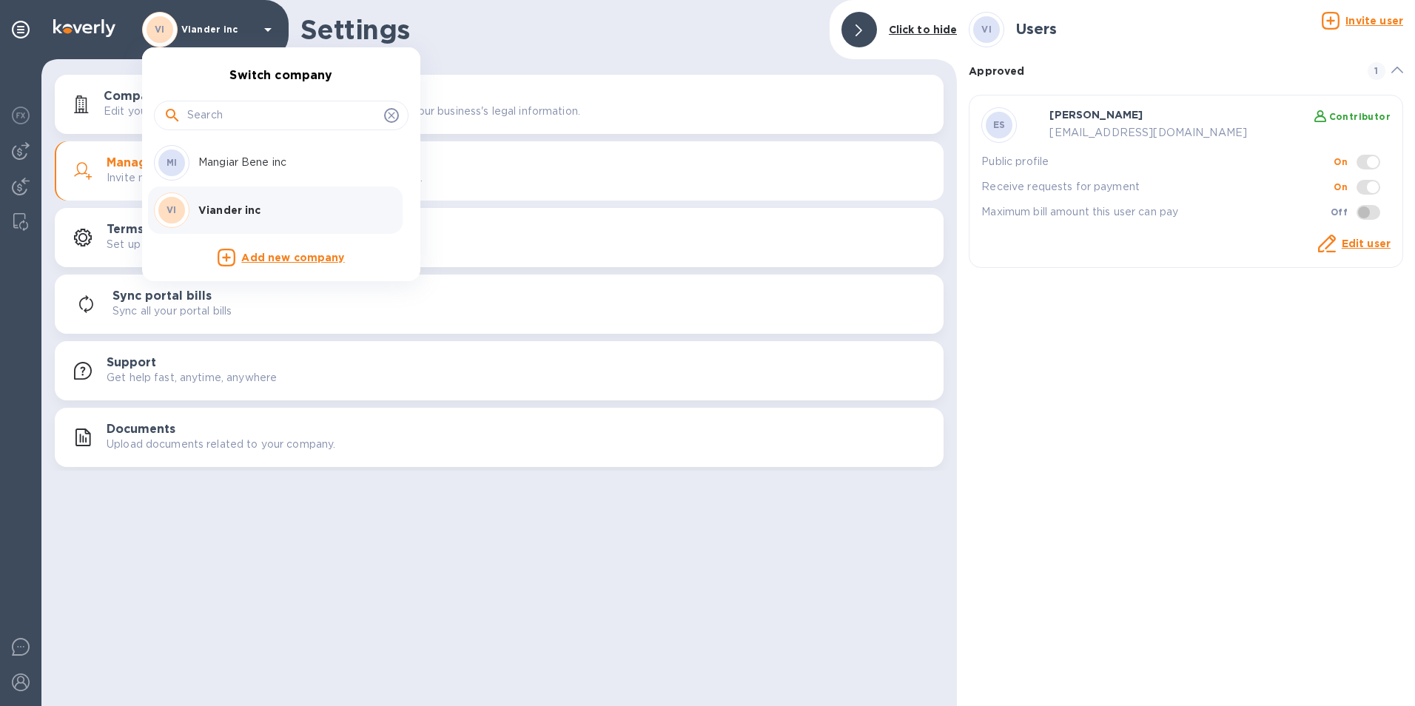
click at [247, 164] on p "Mangiar Bene inc" at bounding box center [291, 163] width 187 height 16
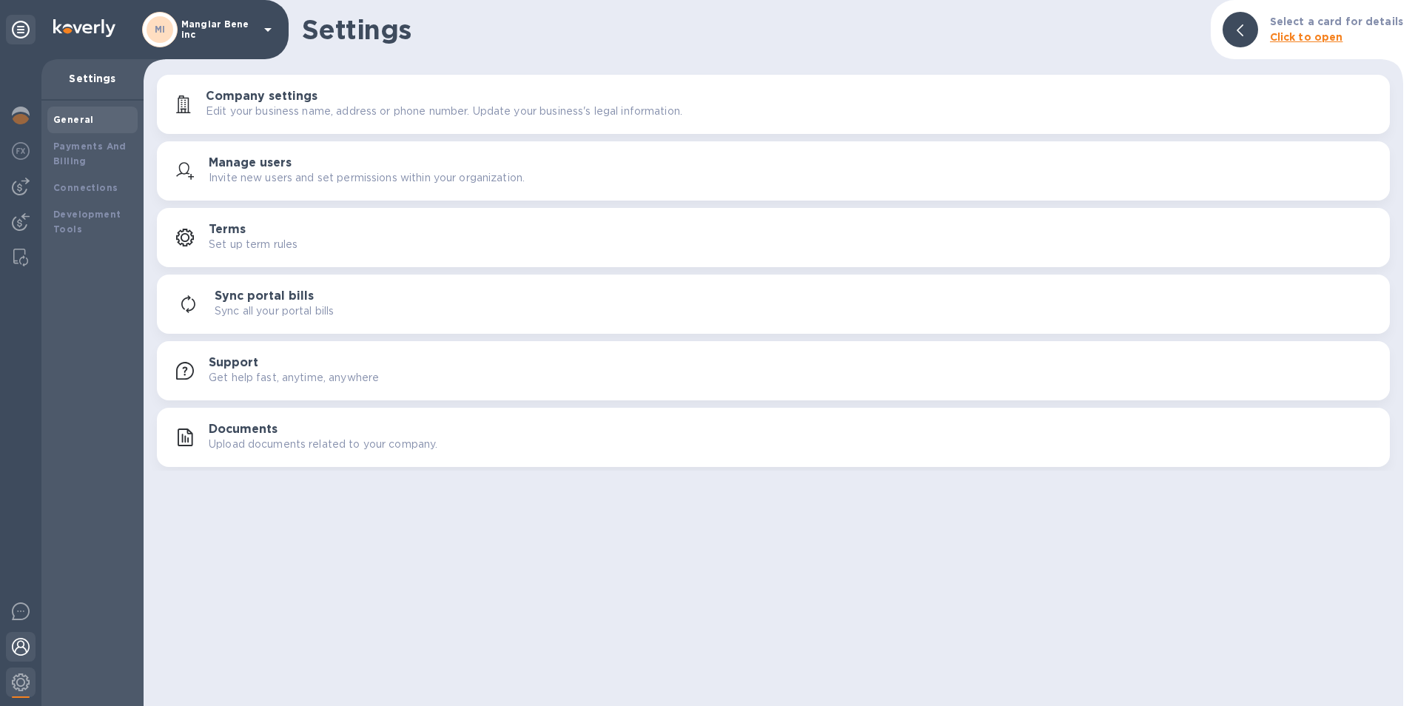
click at [14, 647] on img at bounding box center [21, 647] width 18 height 18
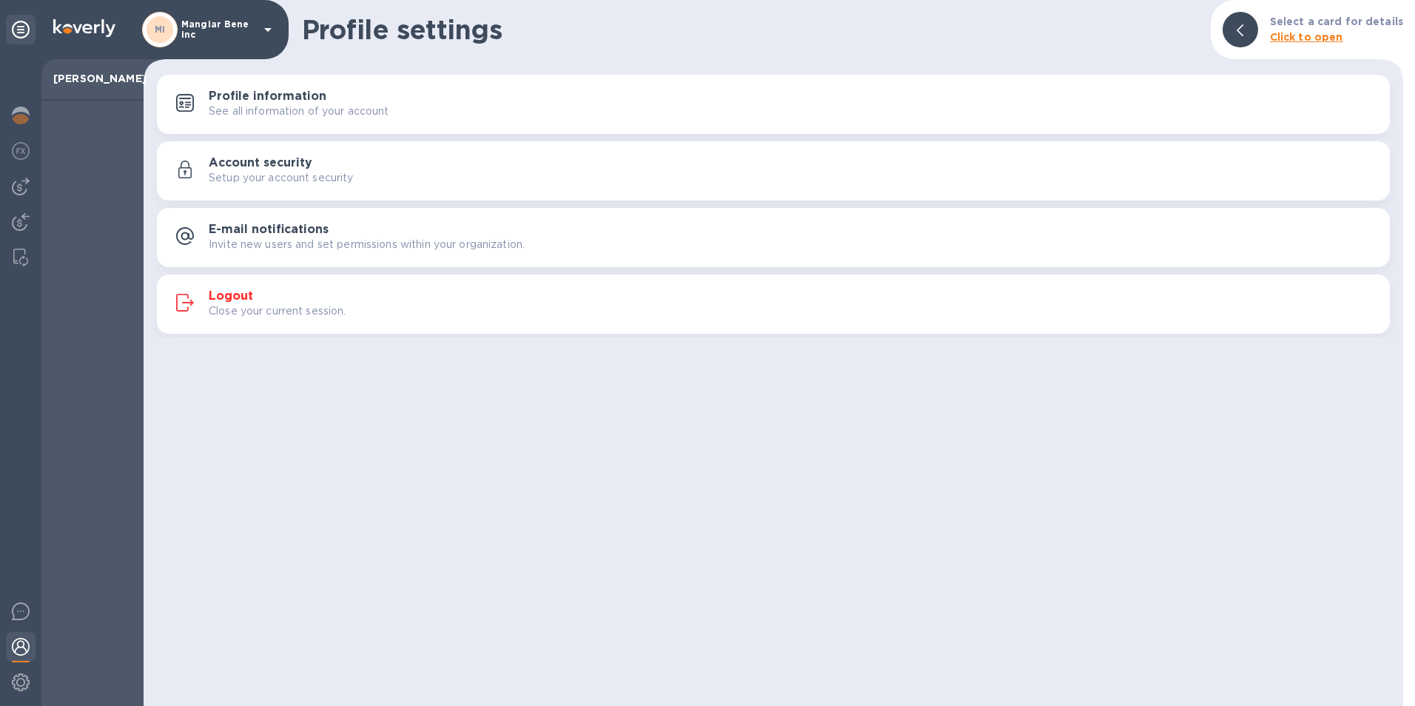
click at [222, 297] on h3 "Logout" at bounding box center [231, 296] width 44 height 14
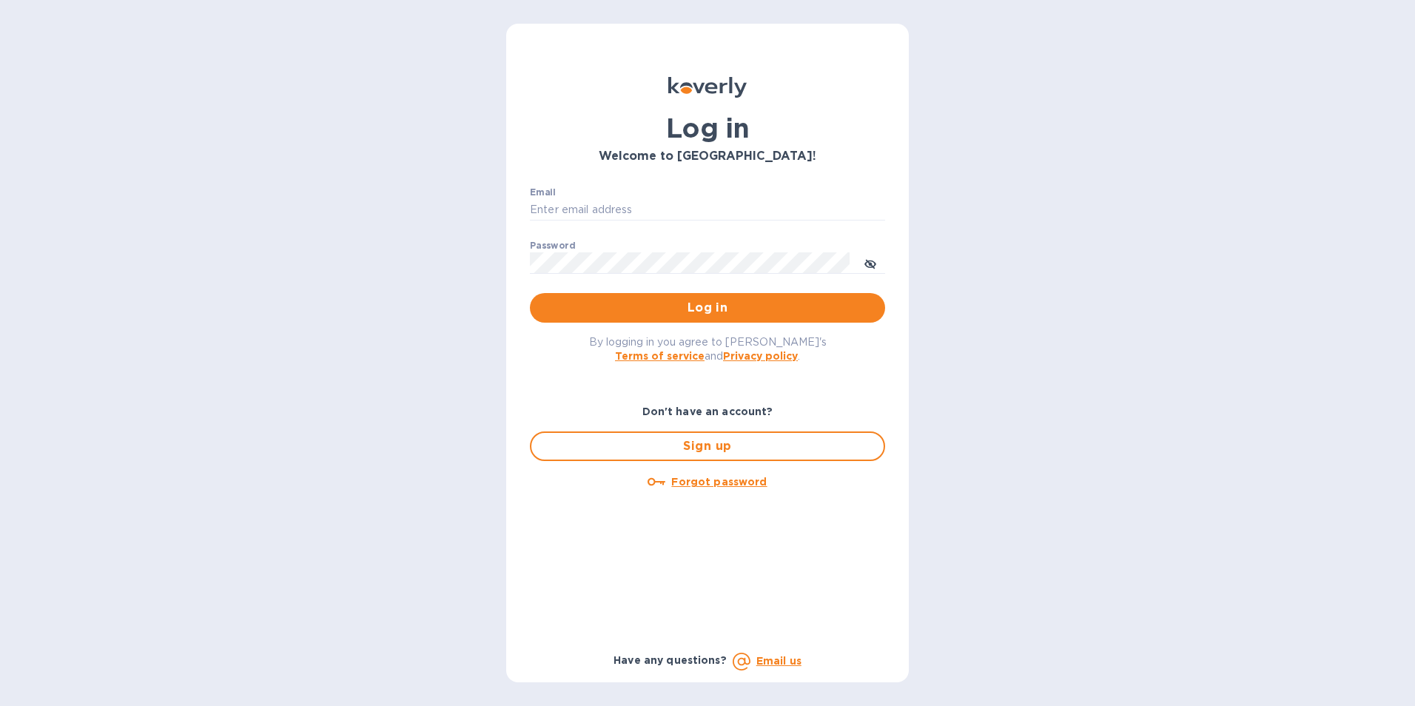
type input "ESEVERINO@VIANDERFOODS.COM"
